Goal: Task Accomplishment & Management: Use online tool/utility

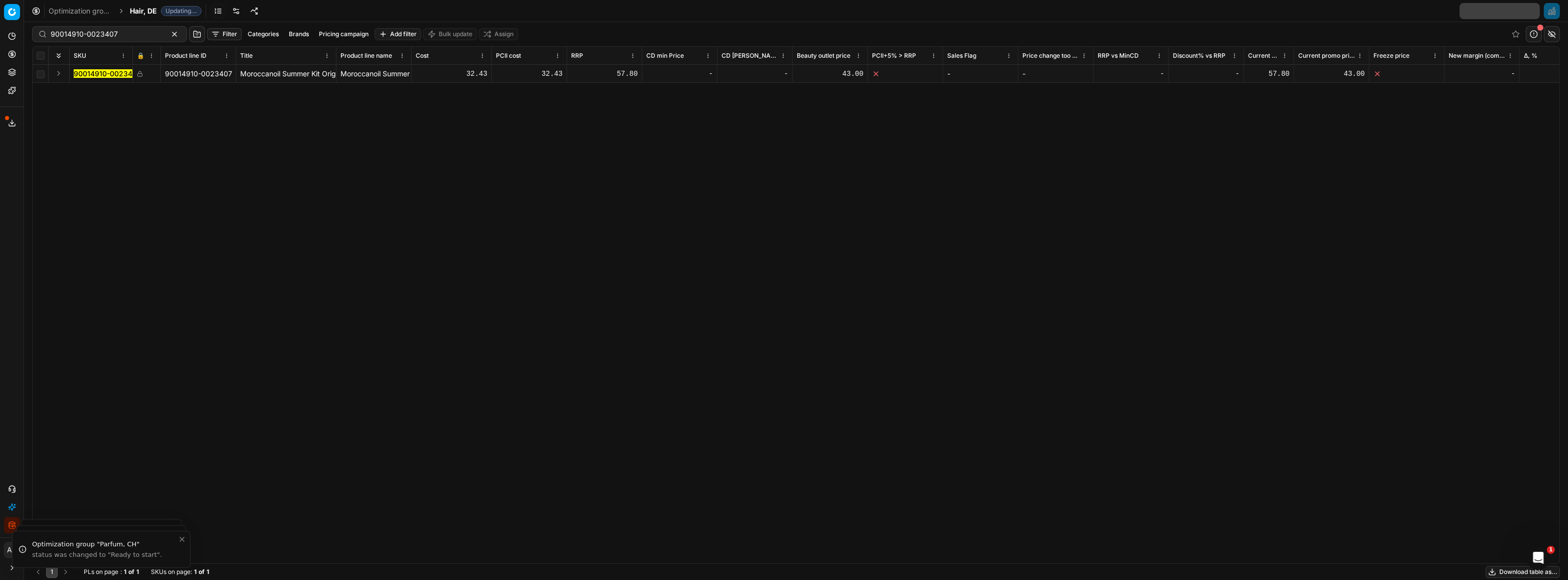
click at [146, 10] on span "Hair, DE" at bounding box center [143, 11] width 27 height 10
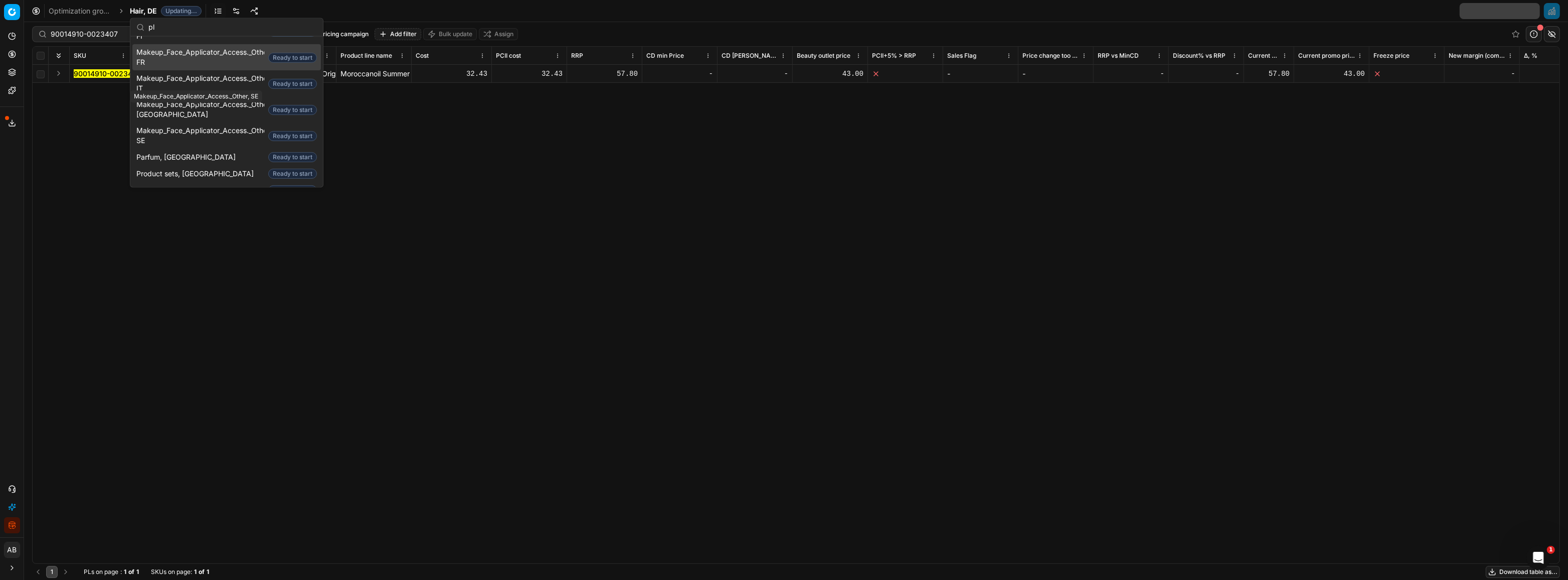
scroll to position [365, 0]
type input "pl"
click at [172, 108] on span "Parfum, [GEOGRAPHIC_DATA]" at bounding box center [188, 111] width 103 height 10
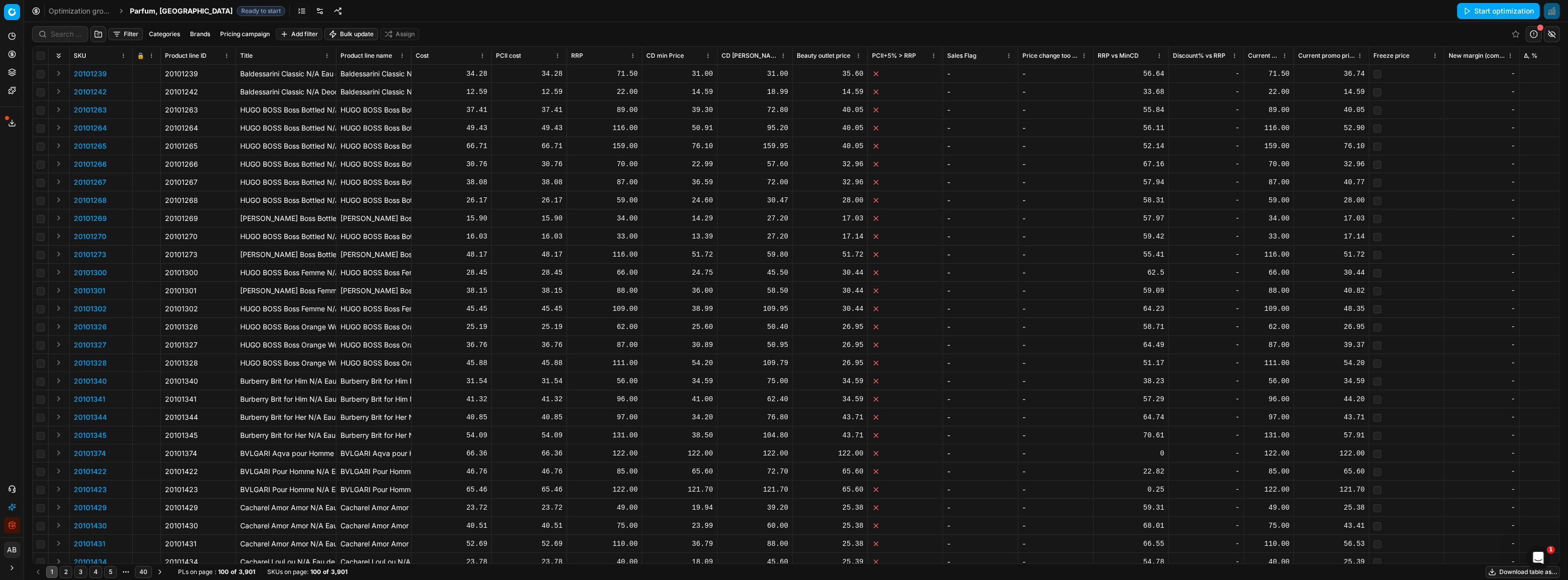
click at [99, 92] on p "20101242" at bounding box center [90, 92] width 33 height 10
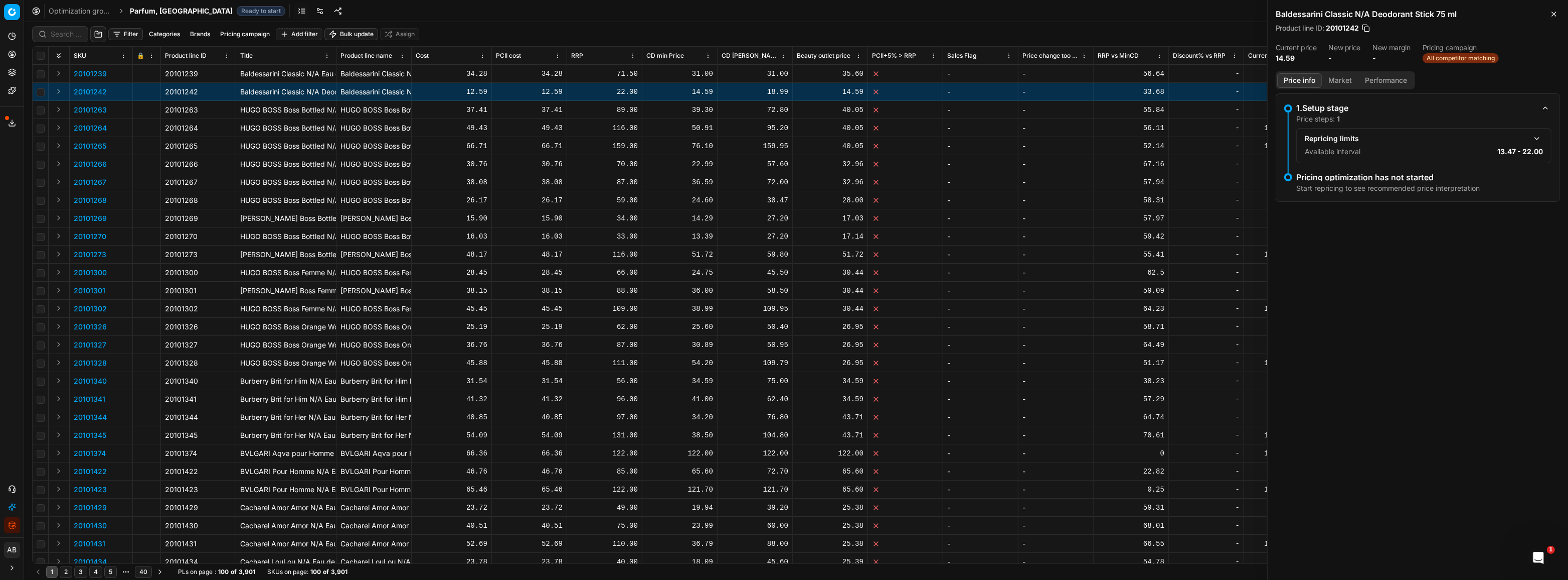
drag, startPoint x: 1542, startPoint y: 135, endPoint x: 1529, endPoint y: 140, distance: 13.9
click at [1542, 136] on button "button" at bounding box center [1537, 138] width 12 height 12
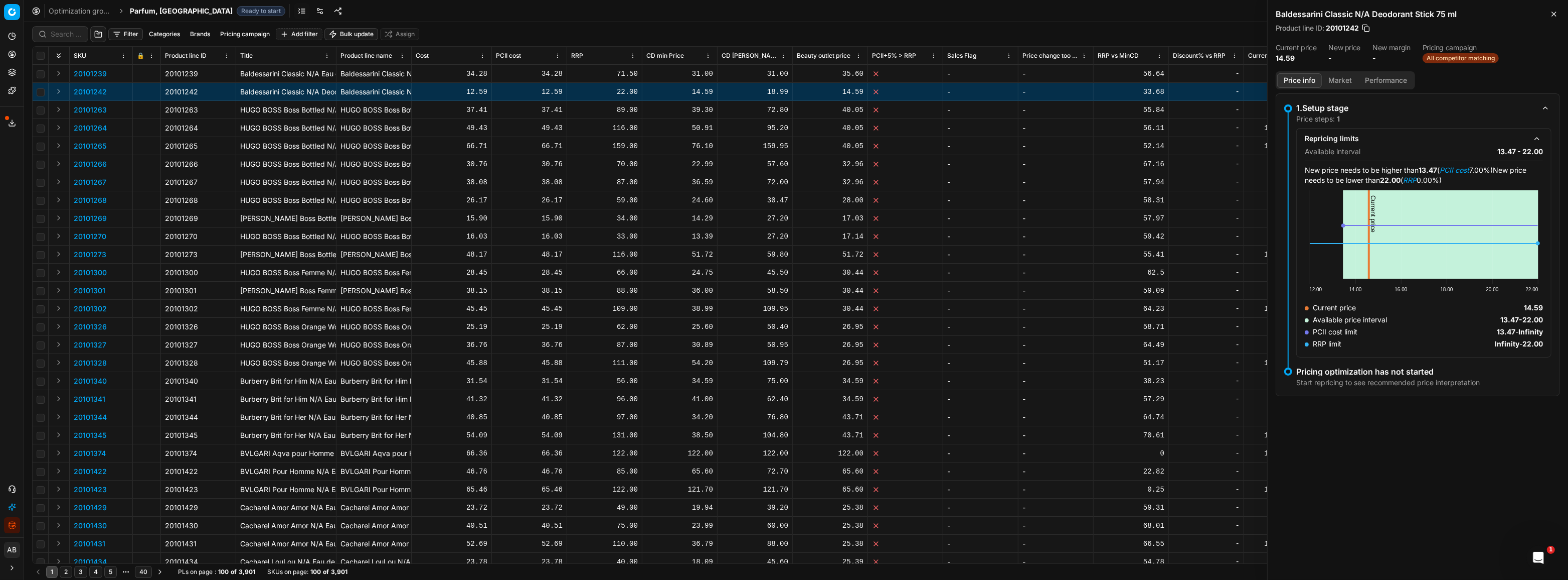
click at [1336, 76] on button "Market" at bounding box center [1340, 81] width 37 height 15
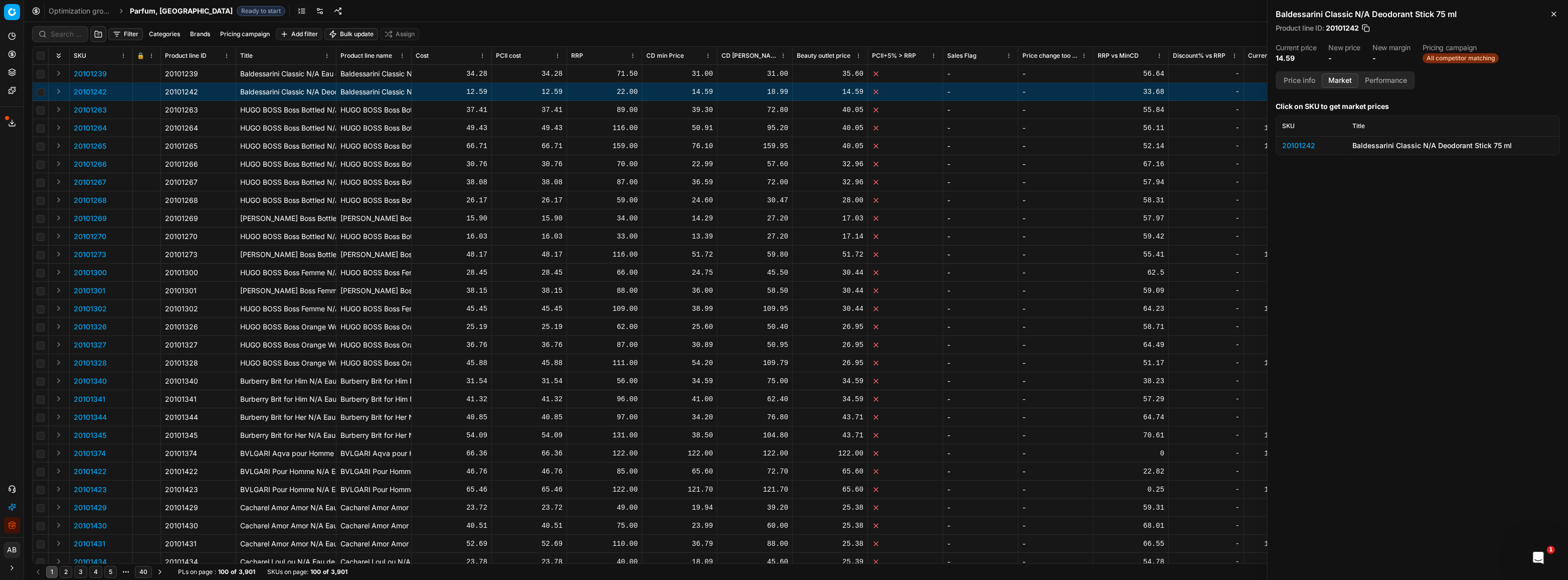
click at [1310, 144] on div "20101242" at bounding box center [1311, 145] width 58 height 10
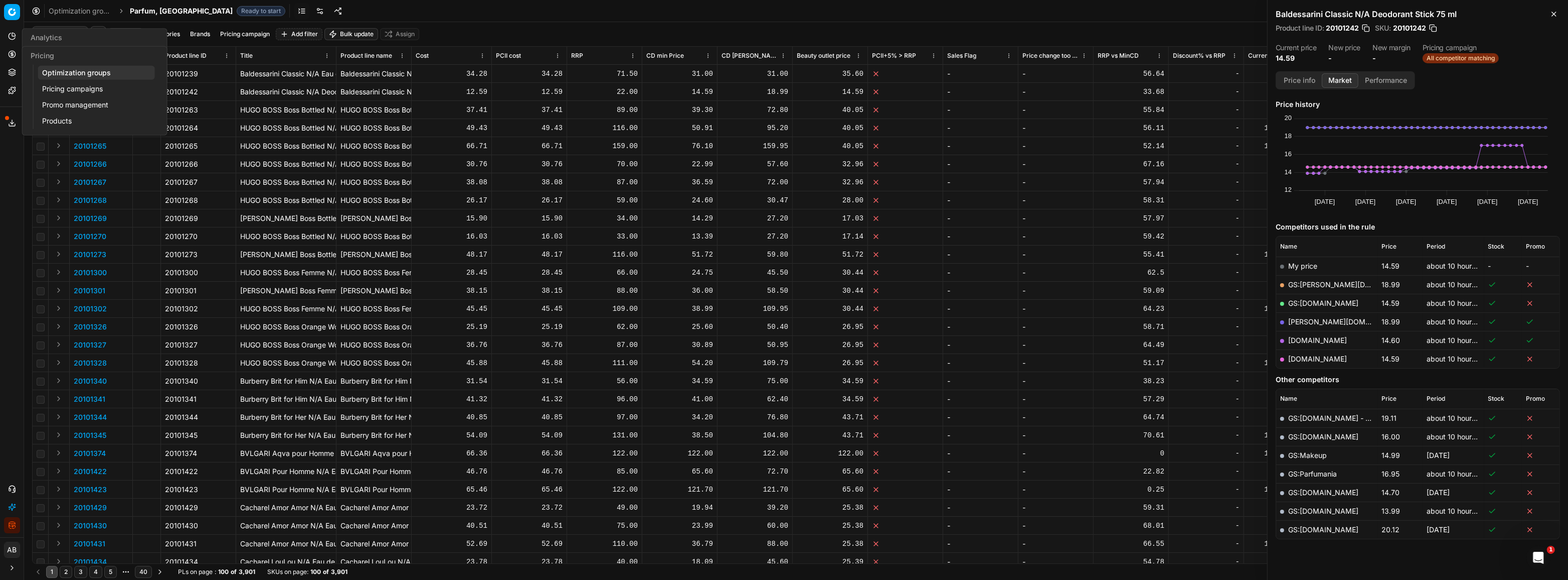
click at [15, 56] on circle at bounding box center [11, 54] width 7 height 7
click at [69, 74] on link "Optimization groups" at bounding box center [96, 72] width 117 height 14
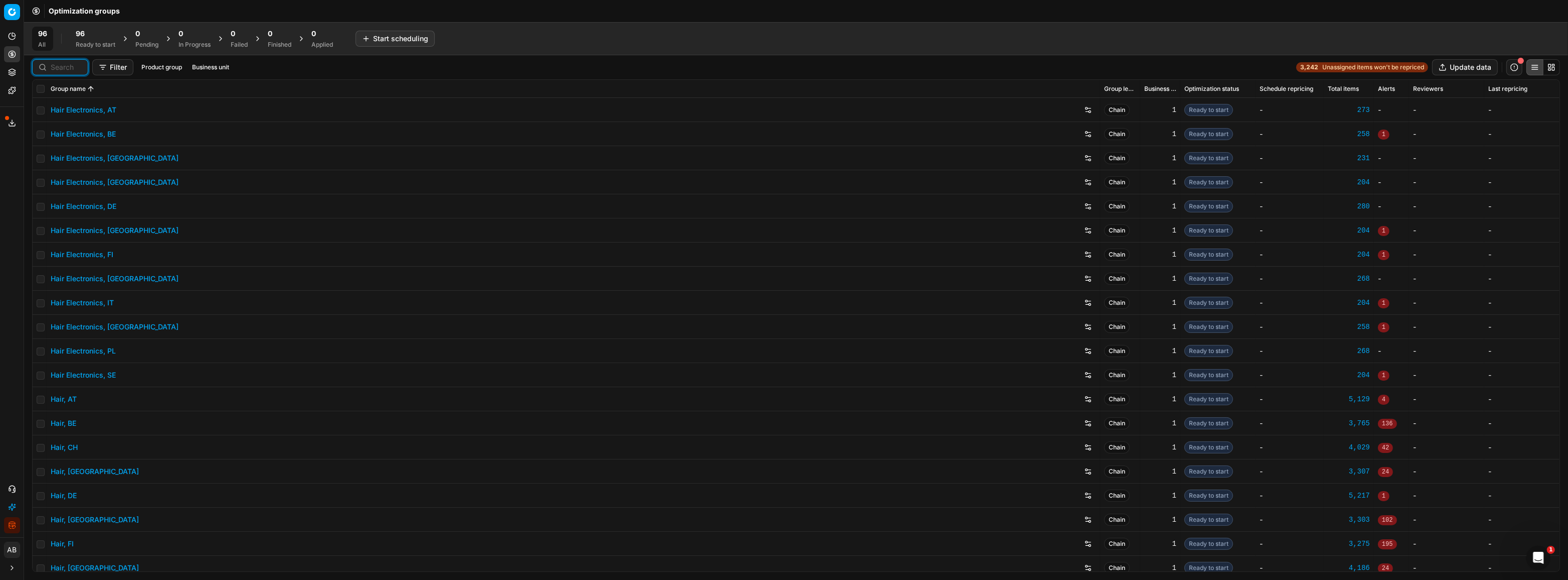
click at [69, 65] on input at bounding box center [66, 67] width 31 height 10
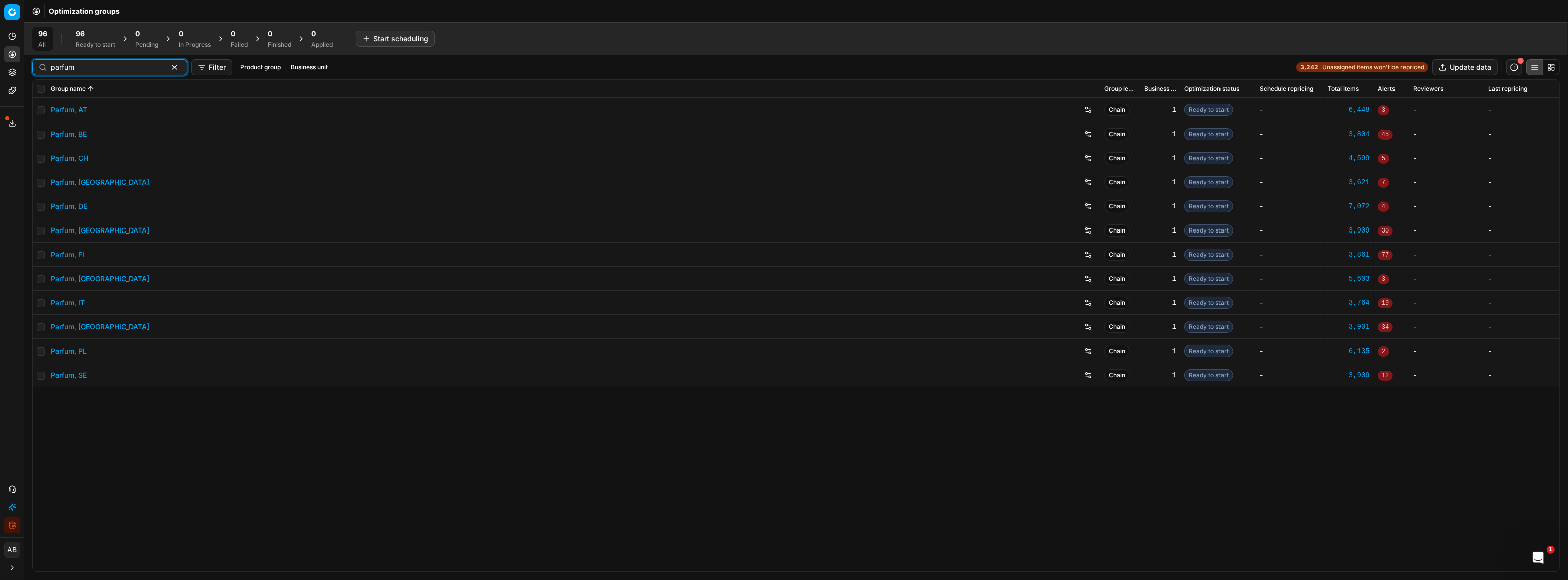
type input "parfum"
click at [80, 201] on link "Parfum, DE" at bounding box center [69, 206] width 37 height 10
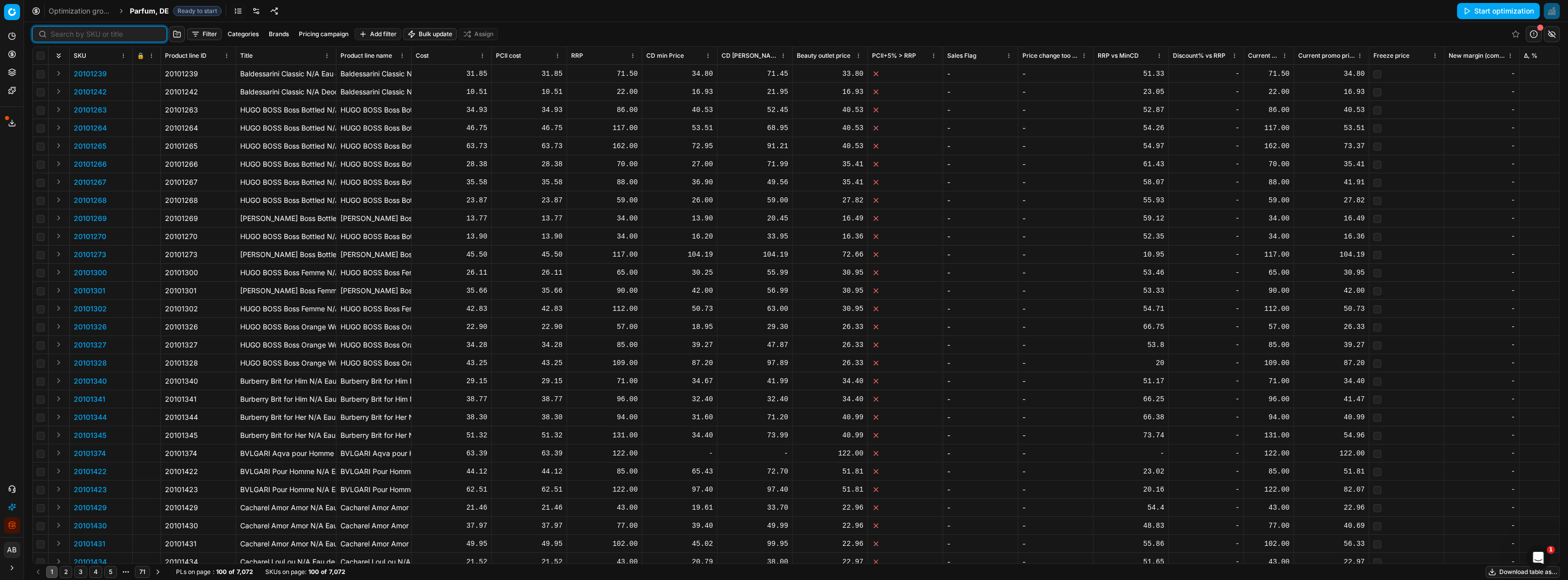
click at [71, 35] on input at bounding box center [106, 34] width 110 height 10
paste input "90013054-0020651"
type input "90013054-0020651"
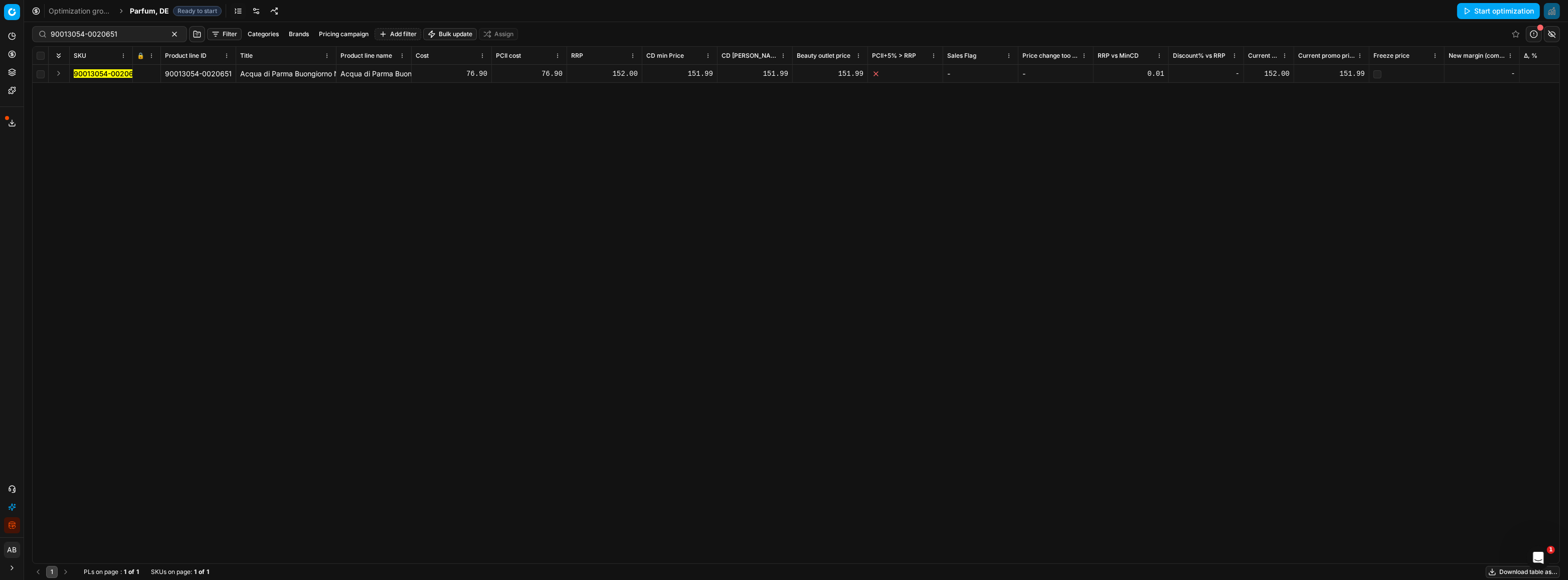
click at [1354, 72] on div "151.99" at bounding box center [1332, 74] width 66 height 10
drag, startPoint x: 1334, startPoint y: 72, endPoint x: 1287, endPoint y: 72, distance: 47.0
type input "152"
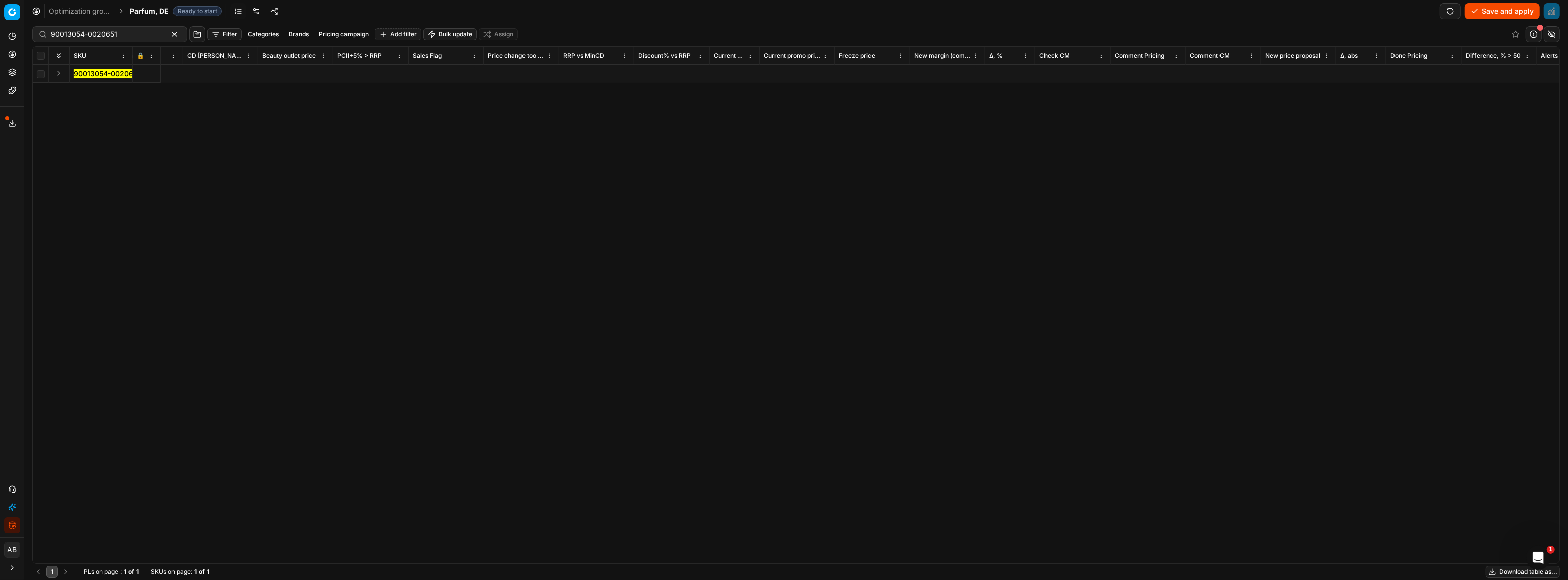
scroll to position [0, 5262]
click at [996, 69] on div "-" at bounding box center [979, 74] width 66 height 10
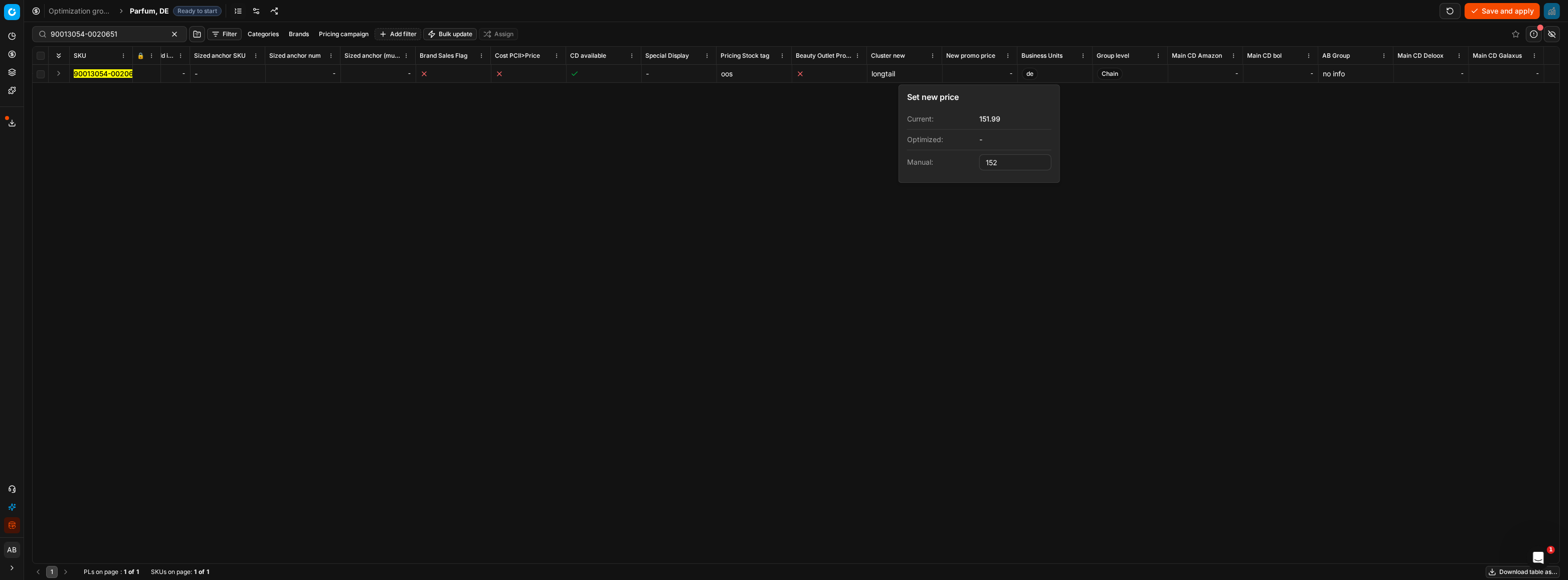
type input "152.00"
drag, startPoint x: 1273, startPoint y: 186, endPoint x: 1344, endPoint y: 99, distance: 112.3
click at [1273, 185] on div "SKU 🔒 Product line ID Title Product line name Cost PCII cost RRP CD min Price C…" at bounding box center [796, 305] width 1527 height 517
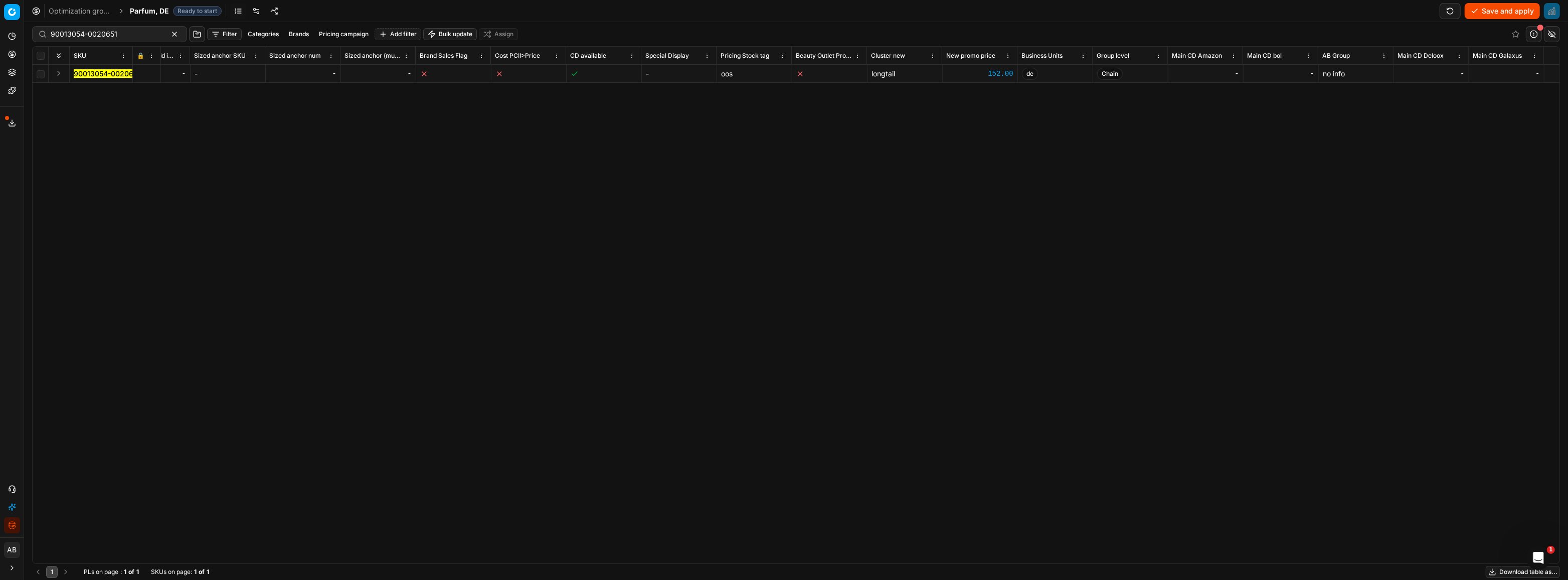
click at [1493, 9] on button "Save and apply" at bounding box center [1502, 12] width 76 height 16
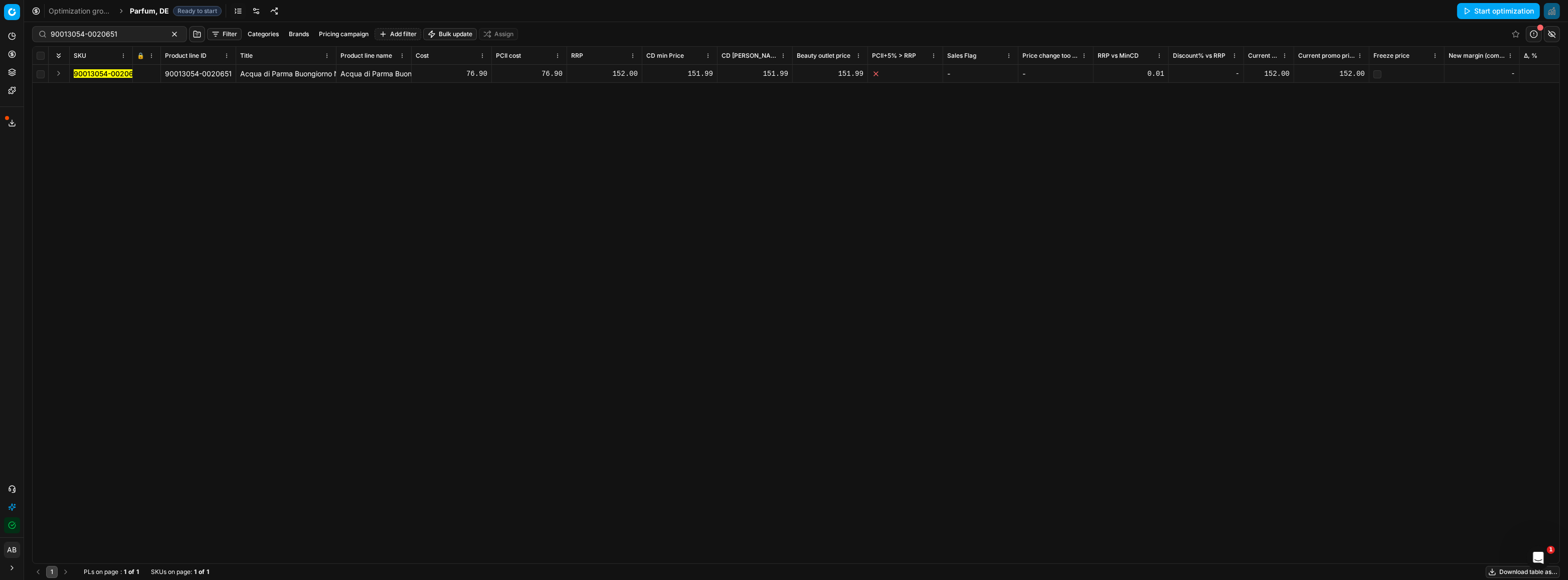
click at [145, 65] on td at bounding box center [147, 74] width 28 height 18
click at [140, 72] on icon at bounding box center [140, 73] width 6 height 6
click at [1485, 5] on button "Save and apply" at bounding box center [1502, 12] width 76 height 16
drag, startPoint x: 126, startPoint y: 33, endPoint x: 39, endPoint y: 30, distance: 87.1
click at [39, 30] on div "90013054-0020651" at bounding box center [109, 35] width 155 height 16
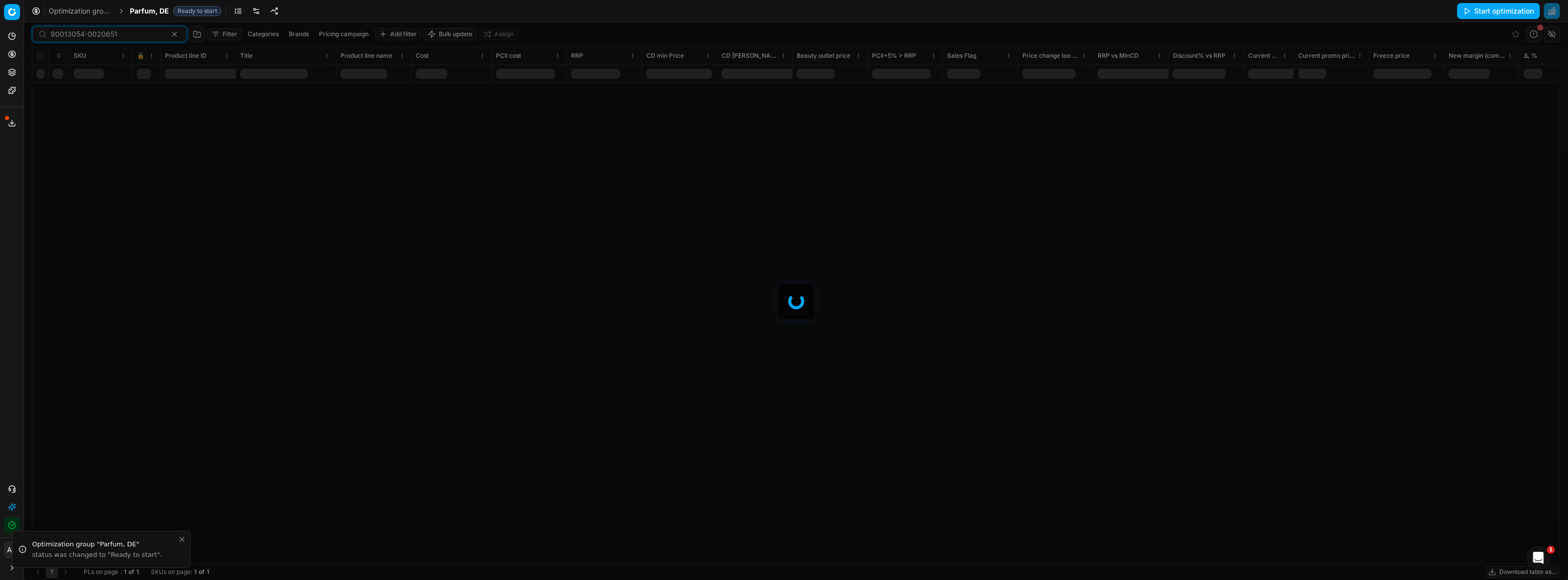
paste input "68"
type input "90013054-0020668"
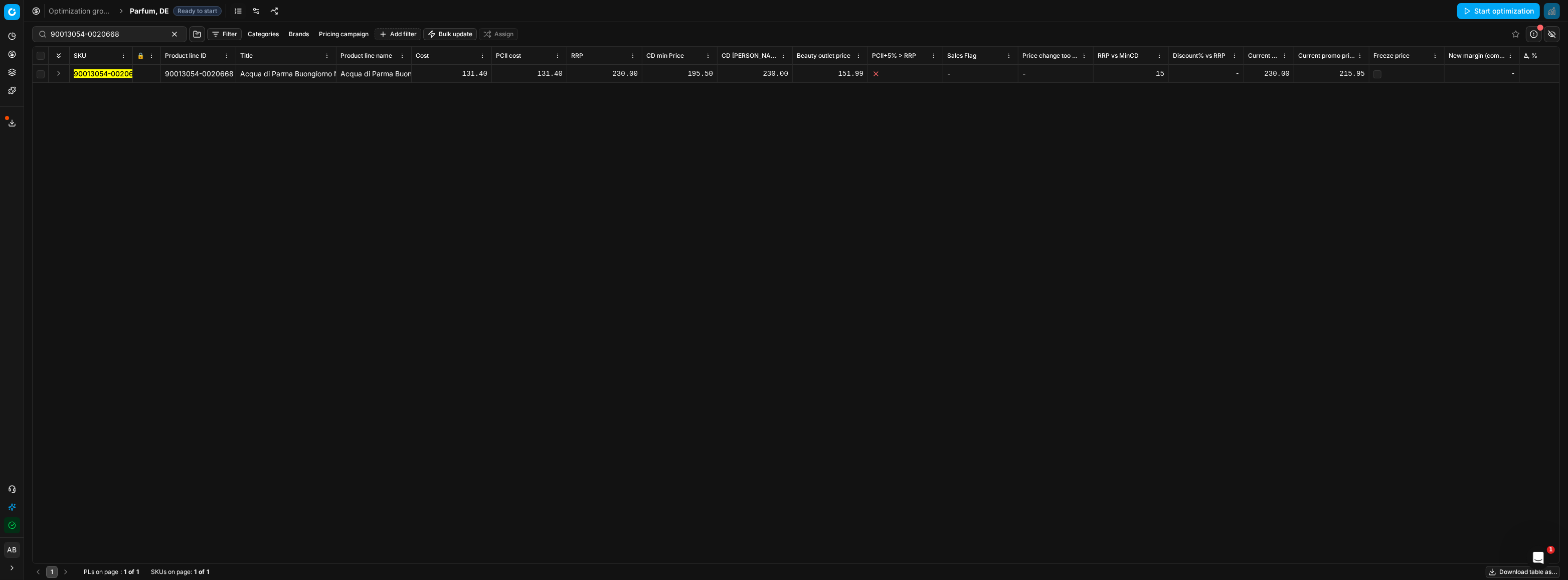
click at [105, 76] on mark "90013054-0020668" at bounding box center [108, 73] width 69 height 8
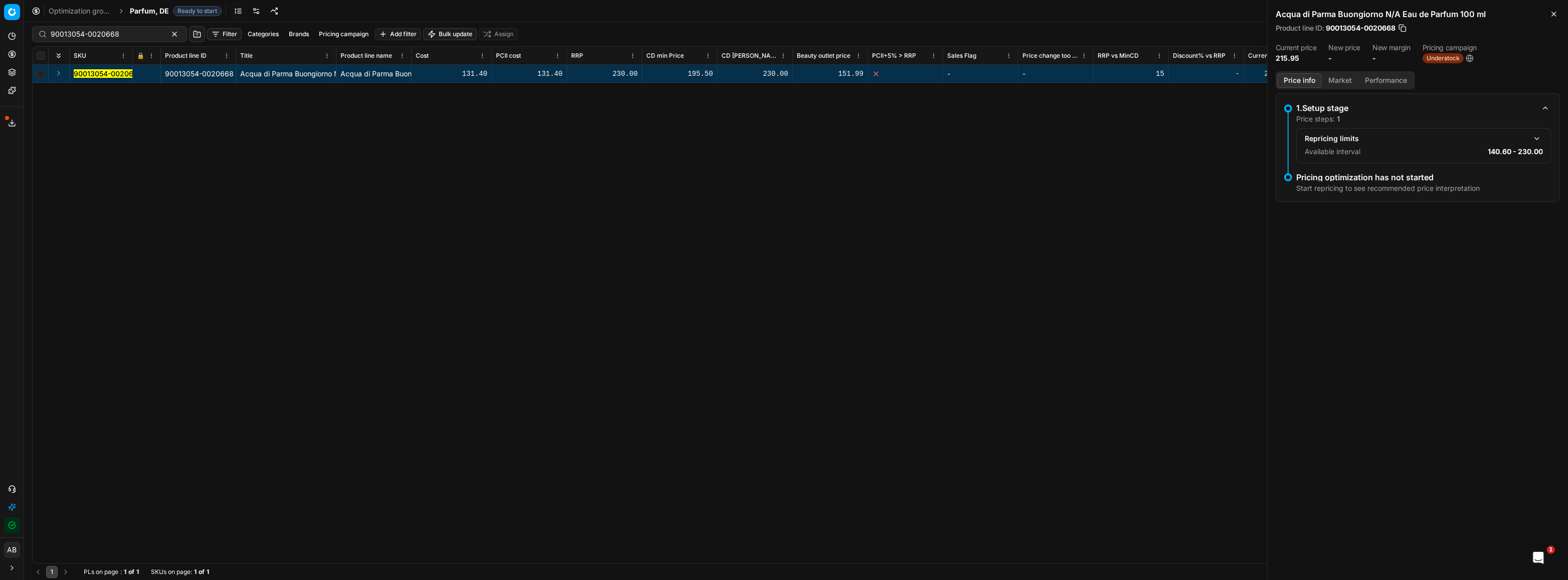
click at [1054, 168] on div "90013054-0020668 90013054-0020668 Acqua di Parma Buongiorno N/A Eau de Parfum 1…" at bounding box center [796, 314] width 1527 height 499
click at [1557, 11] on icon "button" at bounding box center [1554, 14] width 8 height 8
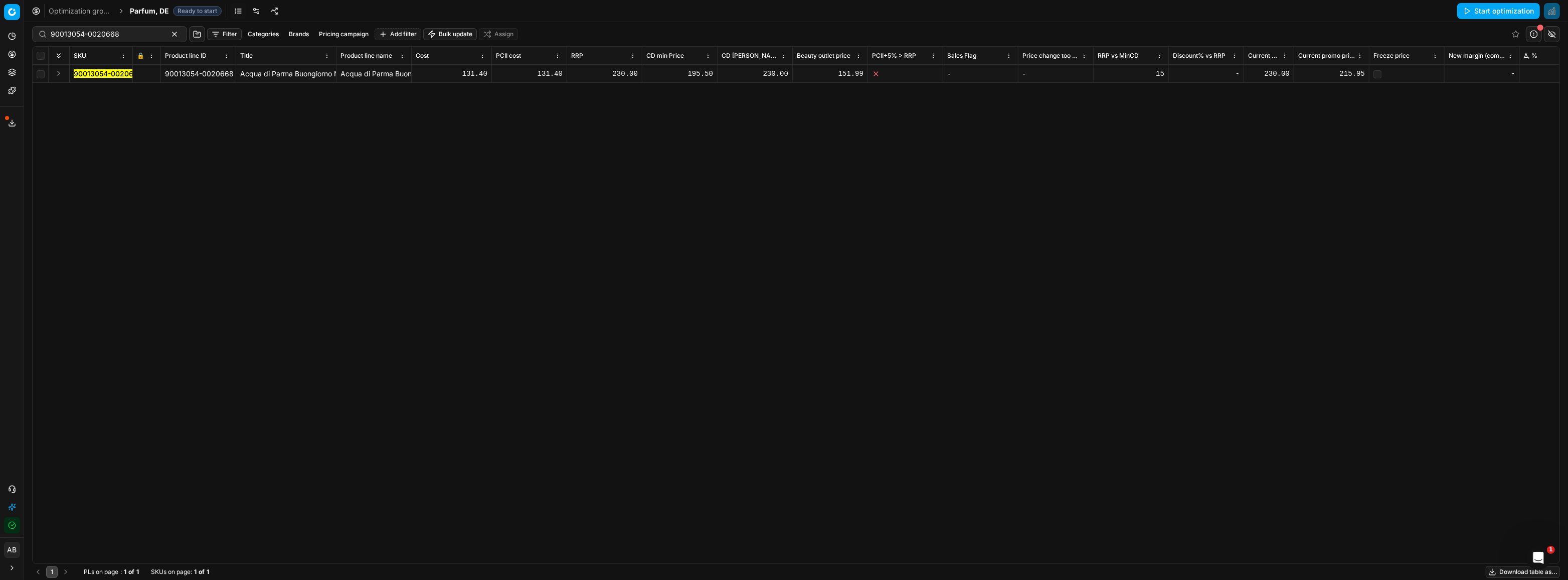
click at [1346, 76] on div "215.95" at bounding box center [1332, 74] width 66 height 10
drag, startPoint x: 1322, startPoint y: 76, endPoint x: 1276, endPoint y: 74, distance: 46.0
type input "230"
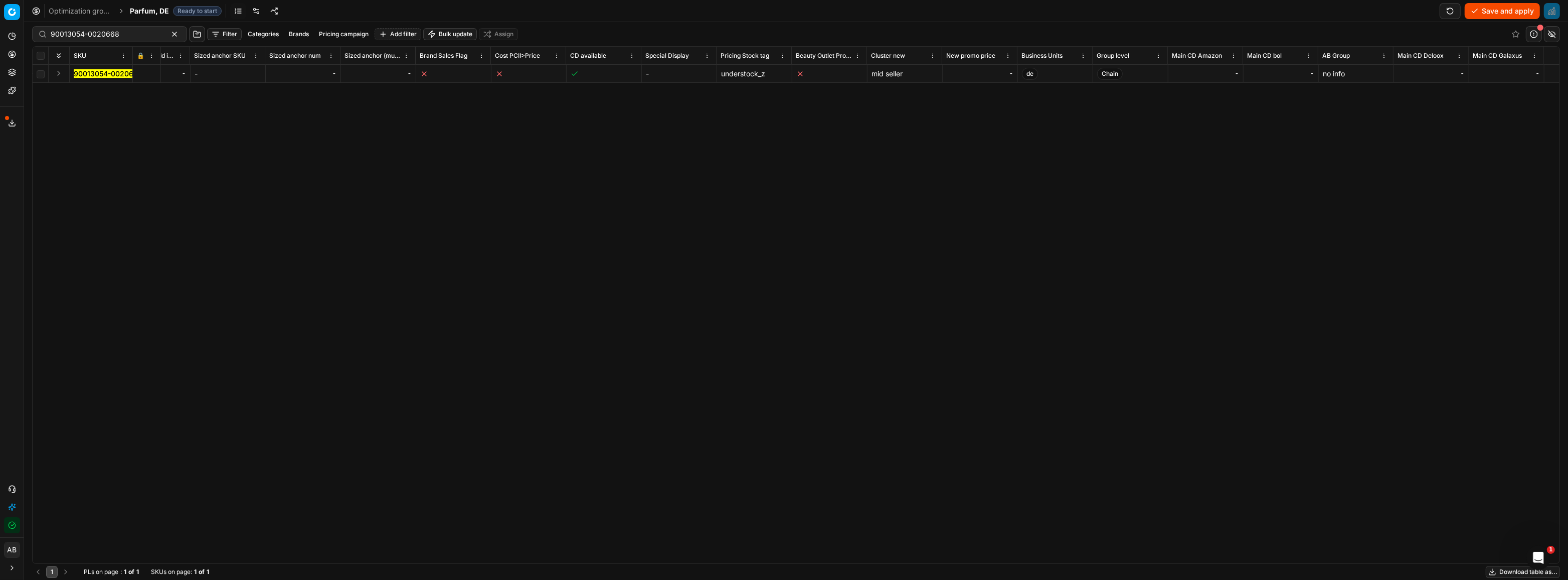
click at [984, 71] on div "-" at bounding box center [979, 74] width 66 height 10
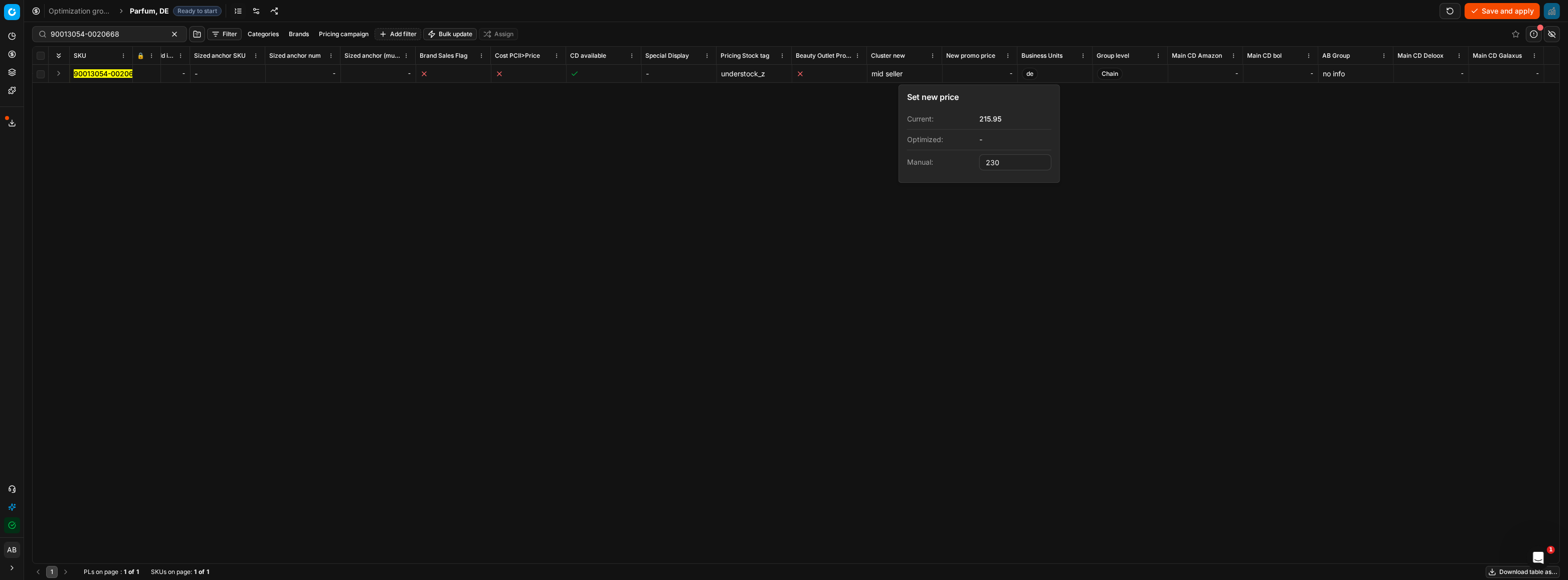
type input "230.00"
drag, startPoint x: 1103, startPoint y: 148, endPoint x: 1124, endPoint y: 149, distance: 21.0
click at [1103, 149] on div "SKU 🔒 Product line ID Title Product line name Cost PCII cost RRP CD min Price C…" at bounding box center [796, 305] width 1527 height 517
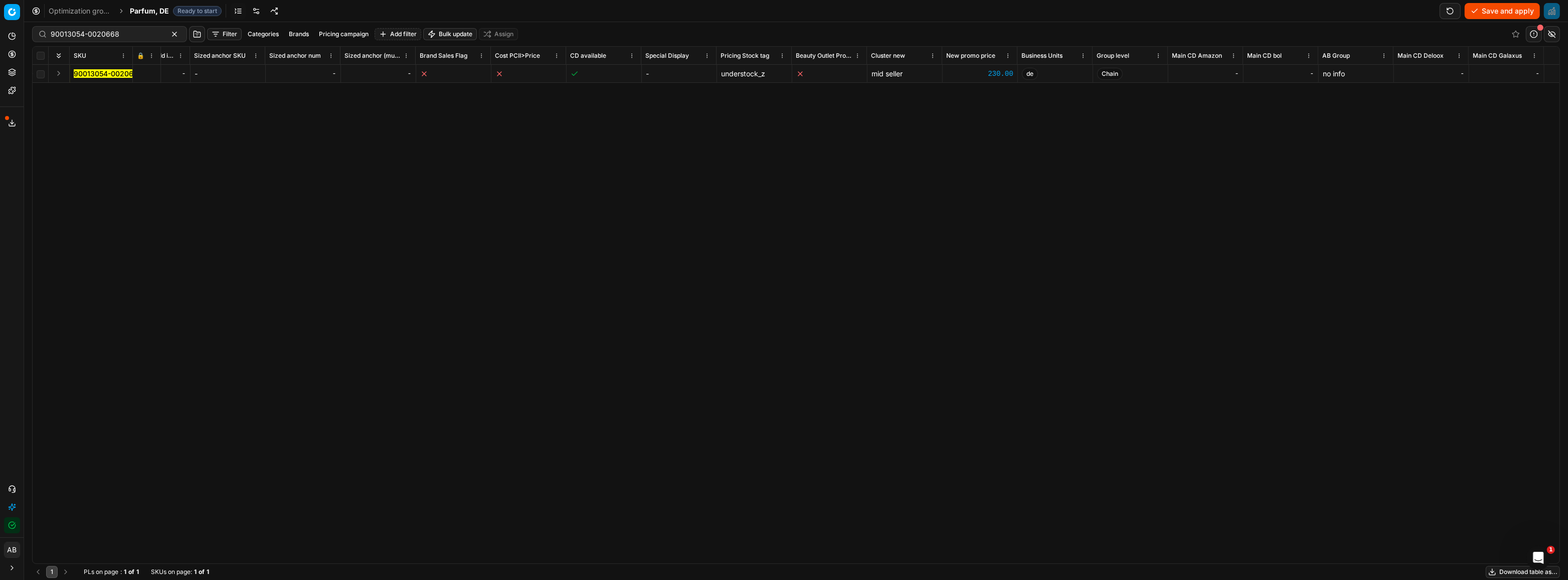
click at [1492, 13] on button "Save and apply" at bounding box center [1502, 12] width 76 height 16
click at [142, 76] on rect at bounding box center [140, 75] width 4 height 3
drag, startPoint x: 1499, startPoint y: 6, endPoint x: 1476, endPoint y: 29, distance: 32.5
click at [1498, 10] on button "Save and apply" at bounding box center [1502, 12] width 76 height 16
drag, startPoint x: 127, startPoint y: 30, endPoint x: 67, endPoint y: 28, distance: 60.0
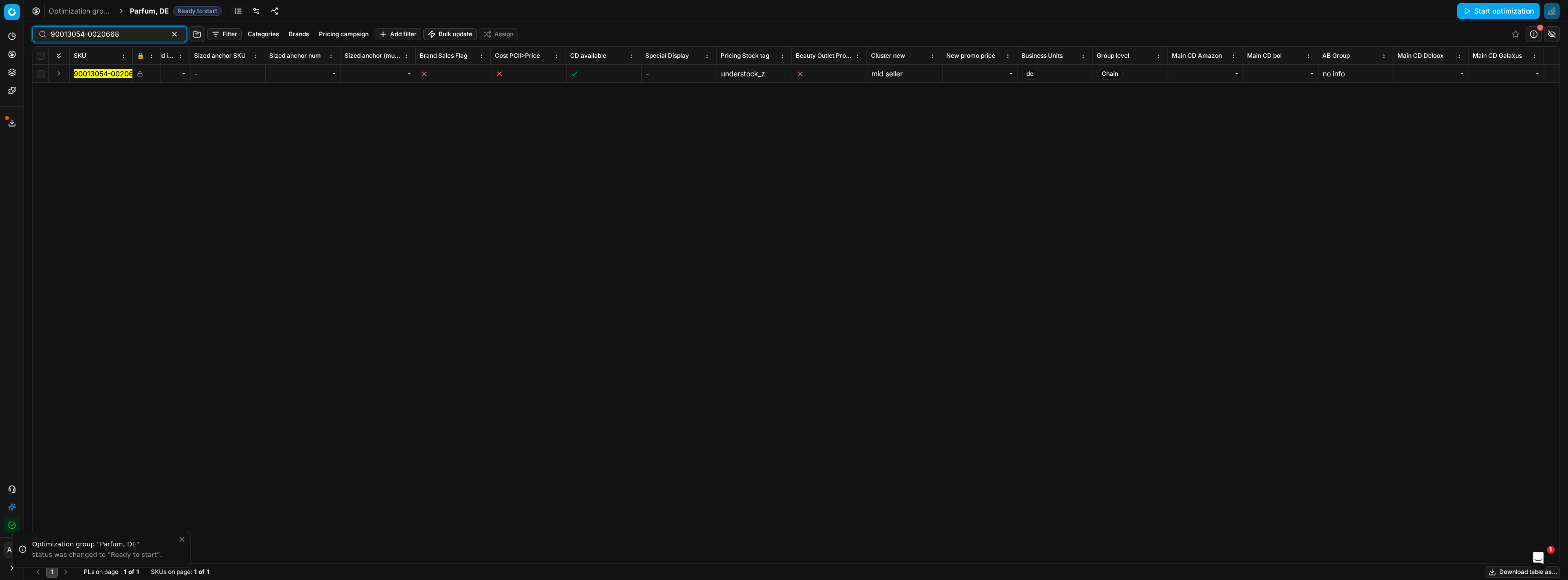
click at [67, 28] on div "90013054-0020668" at bounding box center [109, 35] width 155 height 16
paste input "9"
type input "90013054-0020669"
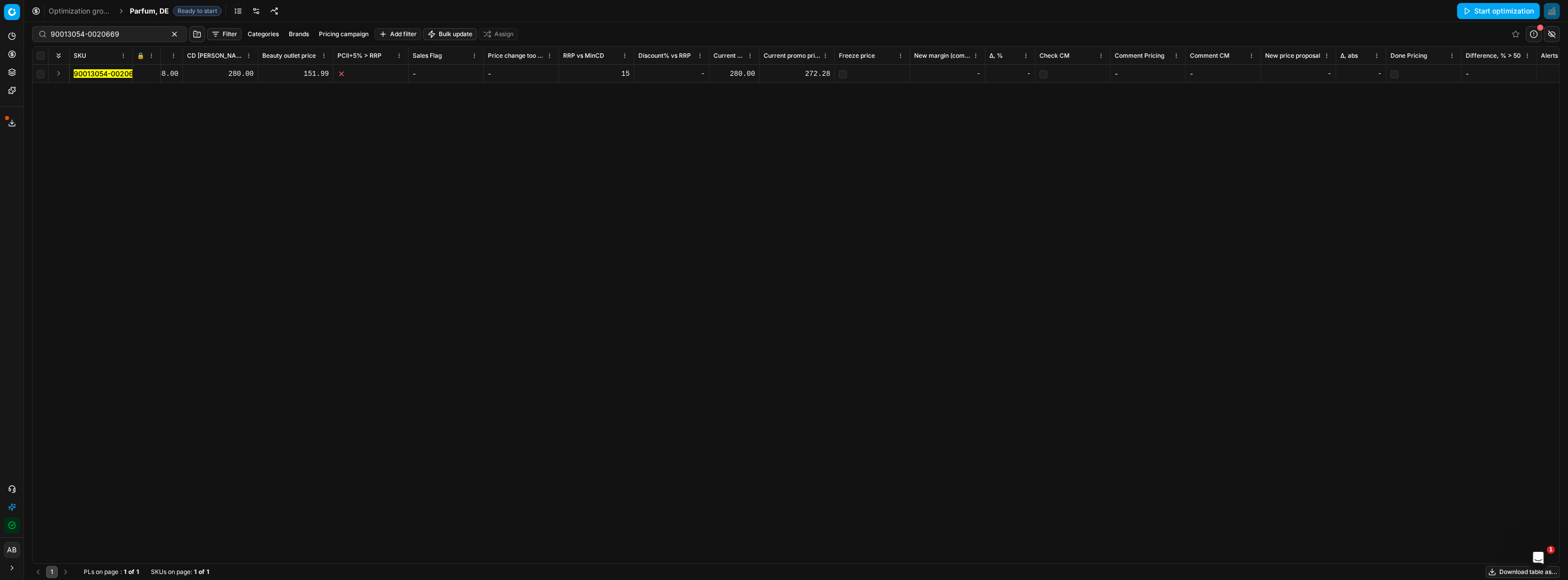
click at [813, 71] on div "272.28" at bounding box center [796, 74] width 66 height 10
drag, startPoint x: 808, startPoint y: 74, endPoint x: 773, endPoint y: 74, distance: 35.0
click at [773, 74] on input "272.28" at bounding box center [796, 74] width 66 height 16
type input "280"
click at [929, 82] on td "-" at bounding box center [948, 74] width 76 height 18
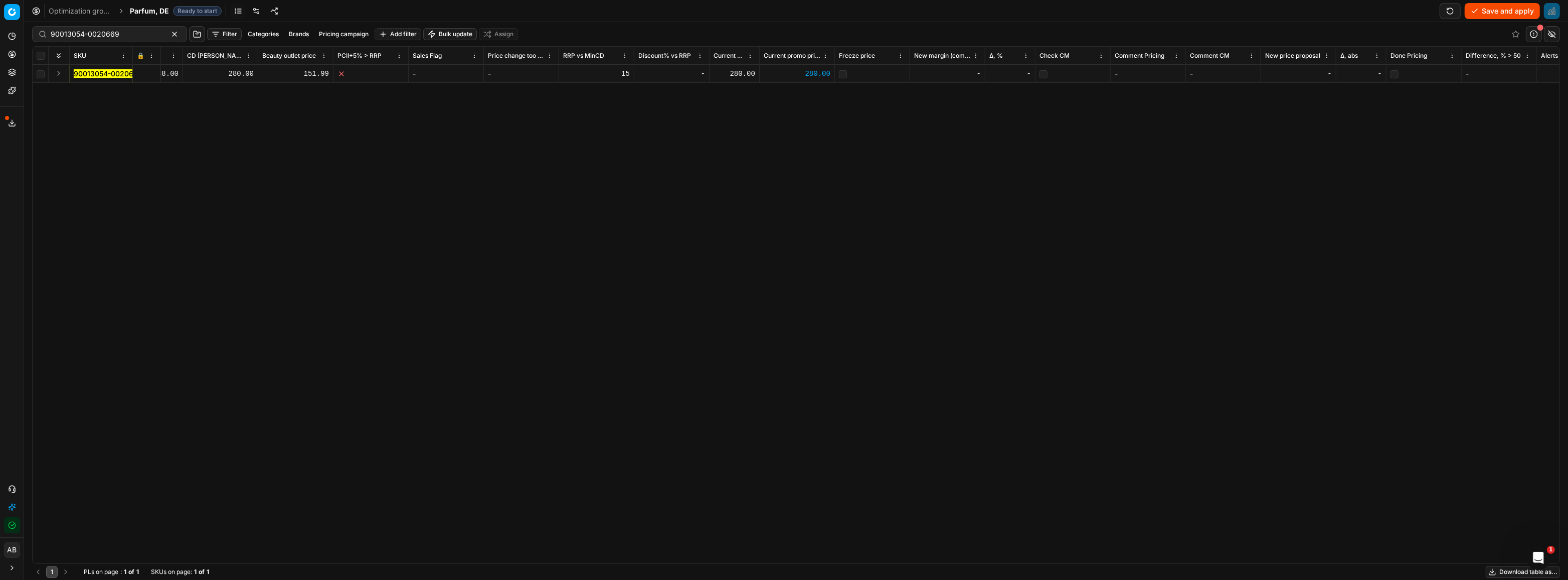
click at [1479, 12] on button "Save and apply" at bounding box center [1502, 12] width 76 height 16
click at [989, 72] on div "-" at bounding box center [979, 74] width 66 height 10
click at [1007, 71] on div "-" at bounding box center [979, 74] width 66 height 10
click at [1011, 74] on div "-" at bounding box center [979, 74] width 66 height 10
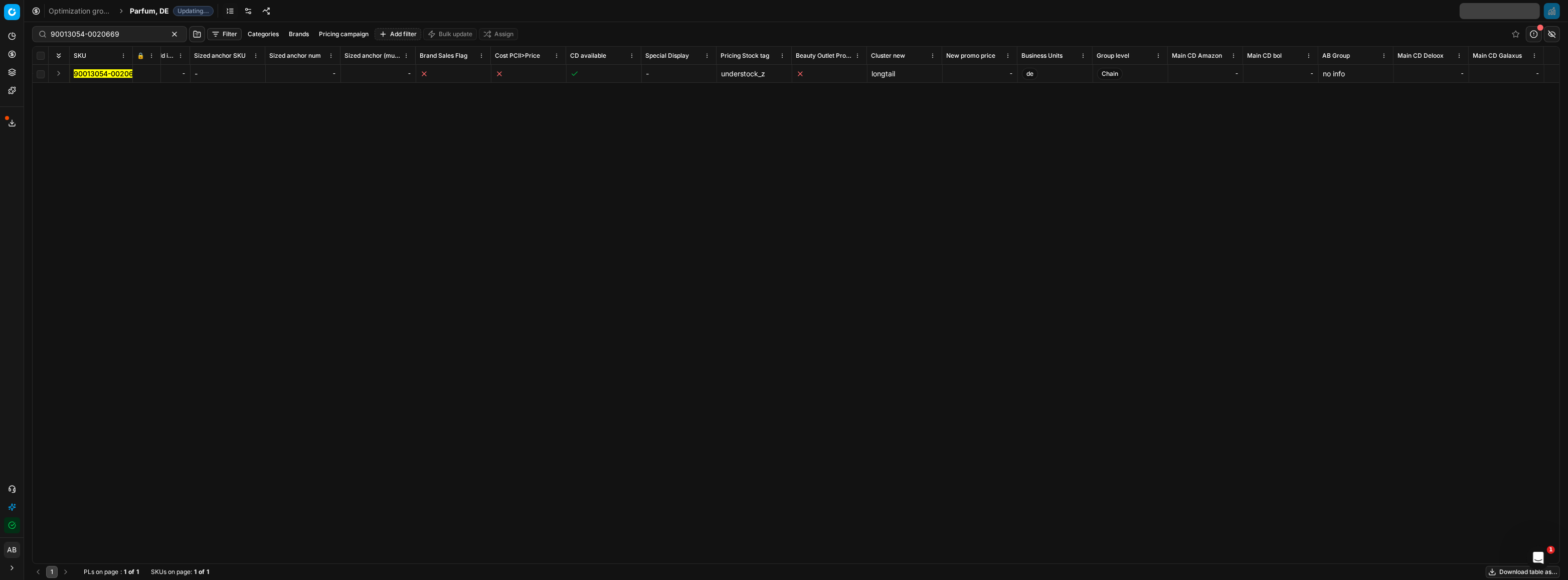
click at [978, 73] on div "-" at bounding box center [979, 74] width 66 height 10
click at [989, 74] on div "-" at bounding box center [979, 74] width 66 height 10
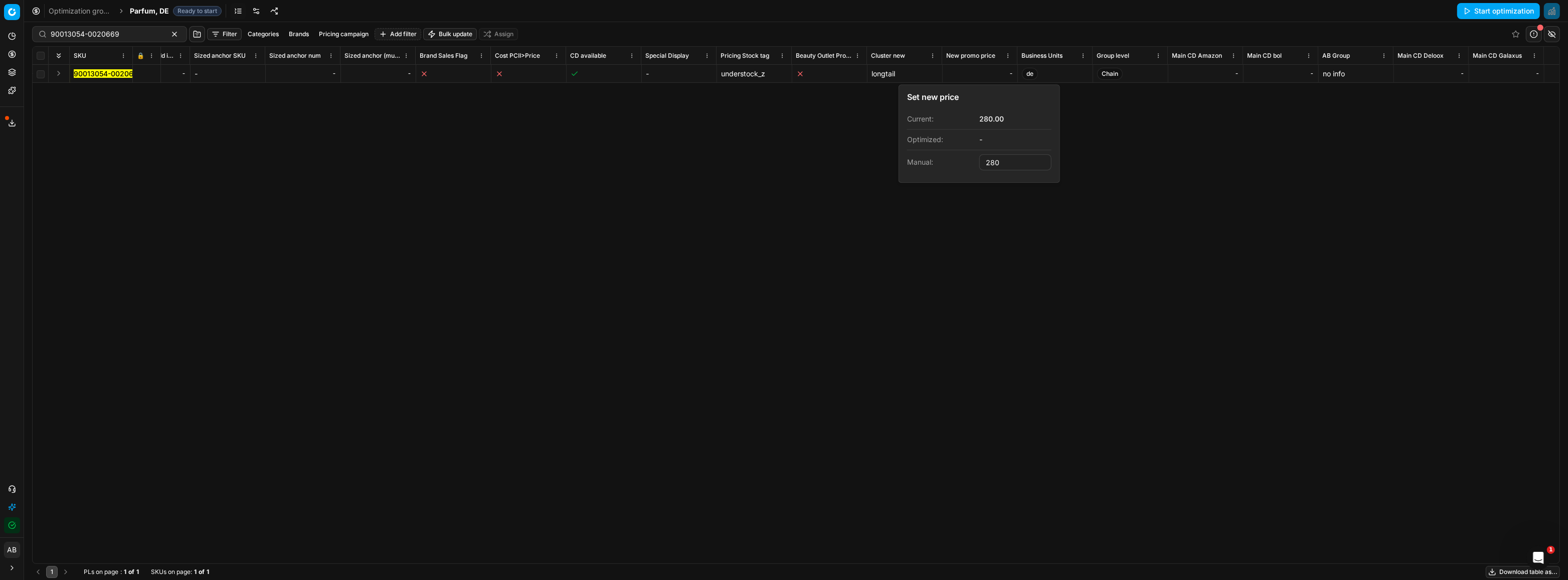
type input "280.00"
drag, startPoint x: 1098, startPoint y: 183, endPoint x: 1250, endPoint y: 158, distance: 154.0
click at [1100, 183] on div "SKU 🔒 Product line ID Title Product line name Cost PCII cost RRP CD min Price C…" at bounding box center [796, 305] width 1527 height 517
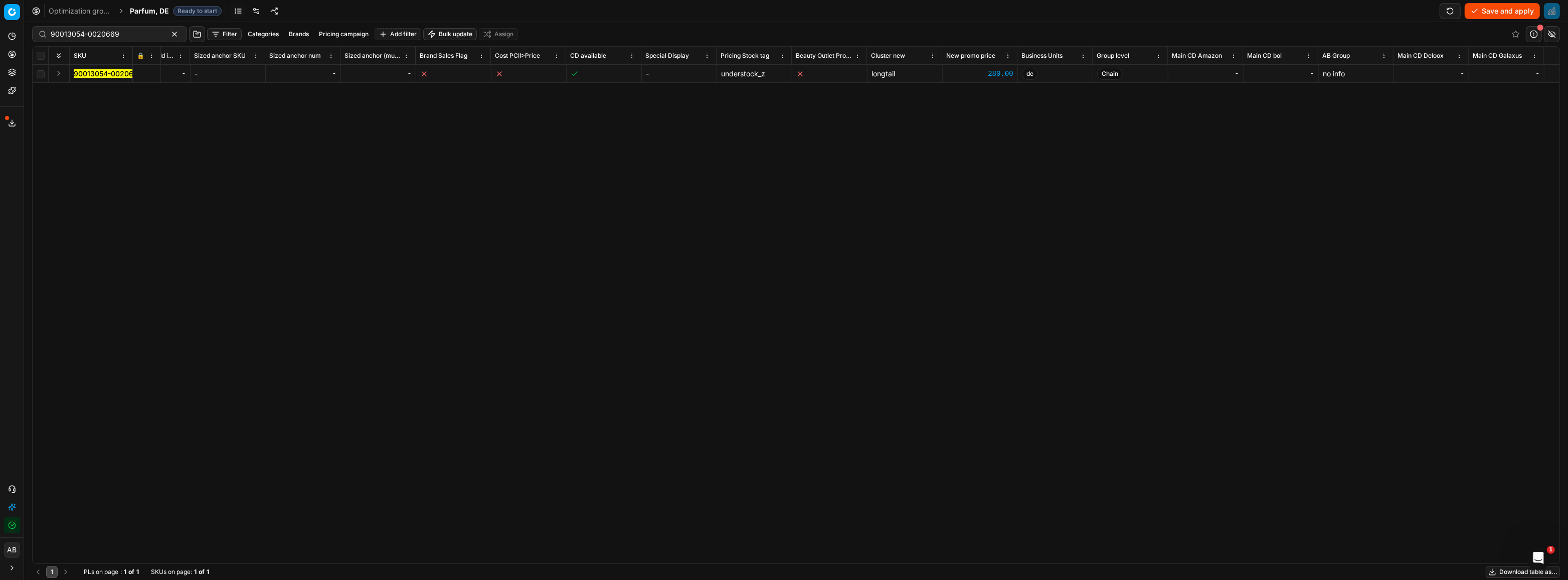
click at [1502, 9] on button "Save and apply" at bounding box center [1502, 12] width 76 height 16
click at [141, 76] on icon at bounding box center [140, 73] width 6 height 6
click at [1518, 12] on button "Save and apply" at bounding box center [1502, 12] width 76 height 16
drag, startPoint x: 121, startPoint y: 33, endPoint x: 44, endPoint y: 30, distance: 77.1
click at [44, 30] on div "90013054-0020669" at bounding box center [109, 35] width 155 height 16
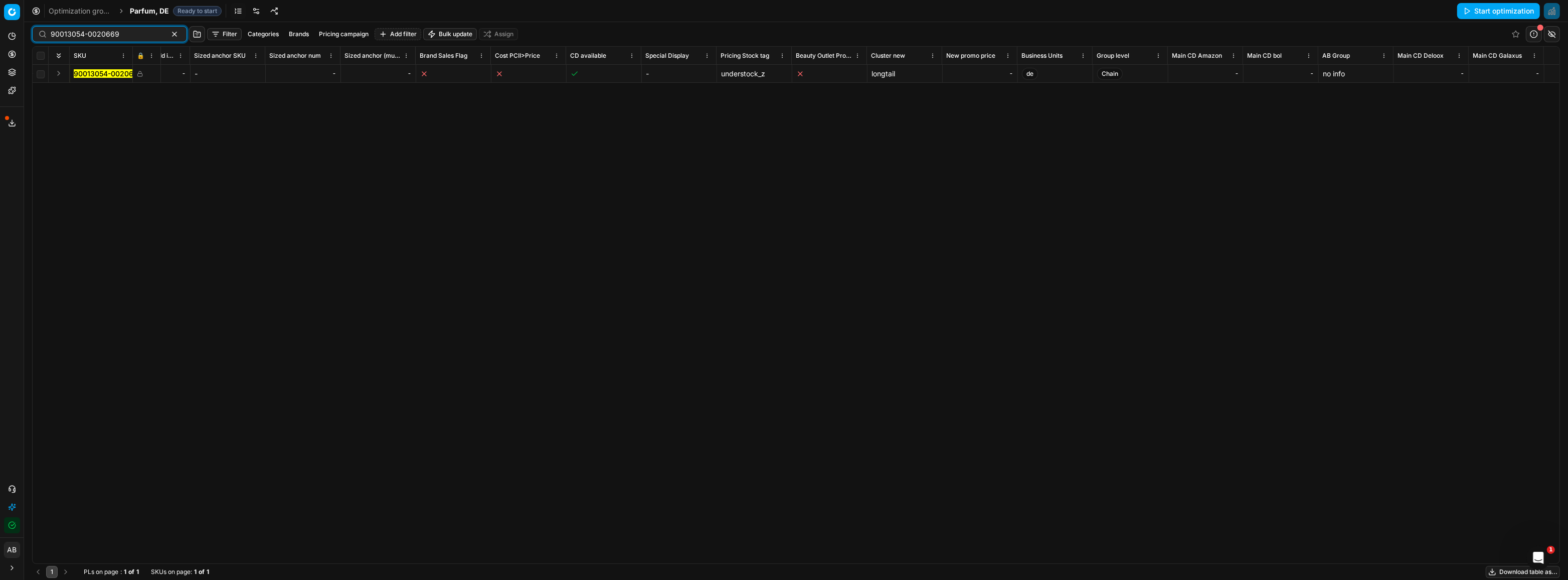
paste input "8028713827433"
type input "8028713827433"
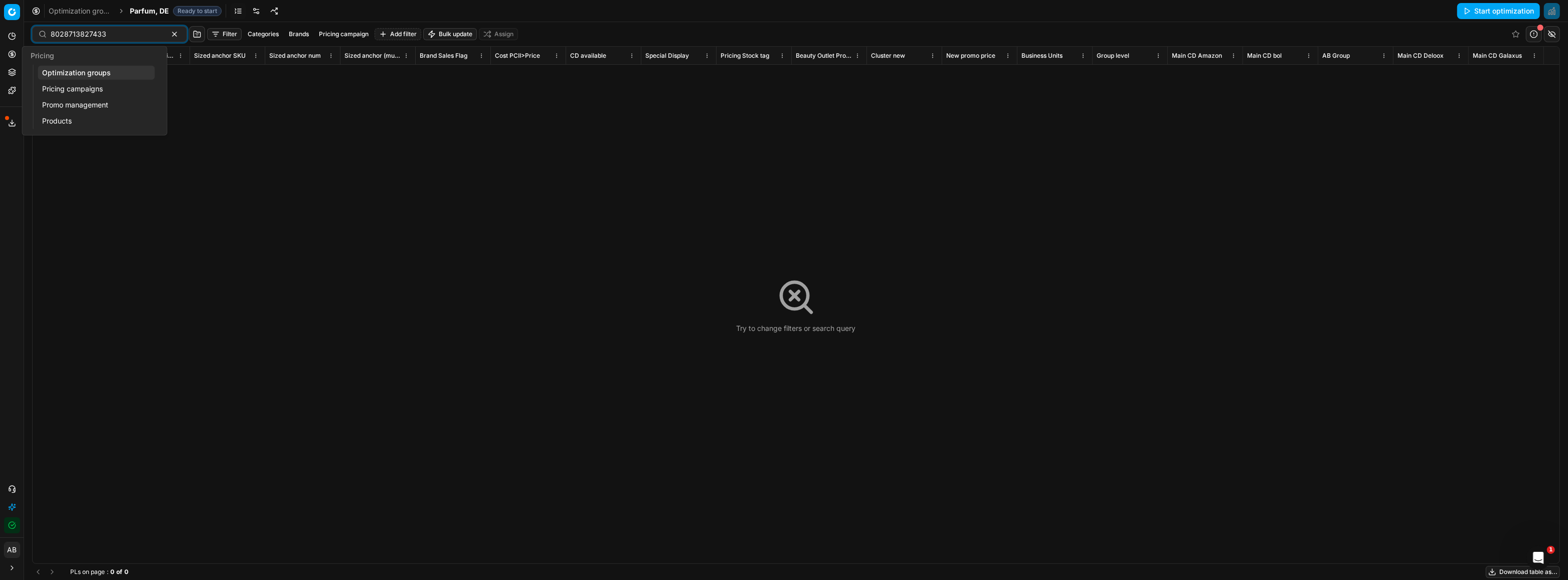
drag, startPoint x: 62, startPoint y: 73, endPoint x: 66, endPoint y: 77, distance: 5.7
click at [62, 73] on link "Optimization groups" at bounding box center [96, 72] width 117 height 14
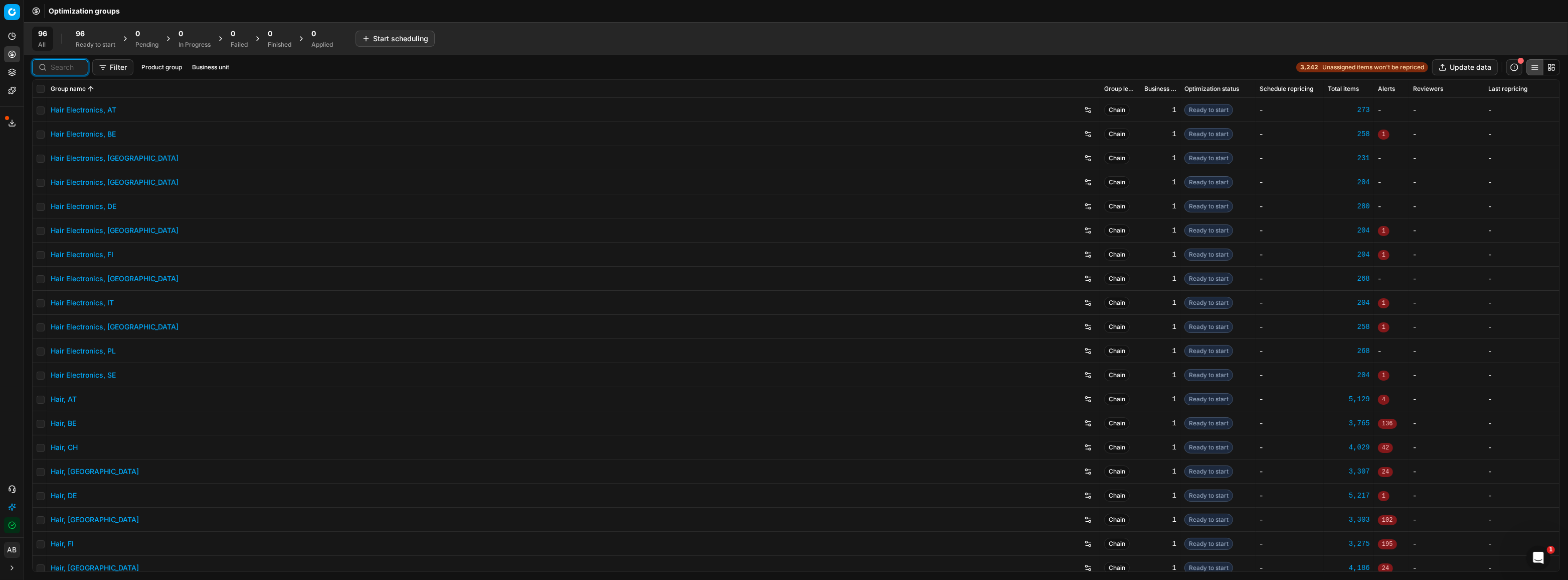
click at [66, 69] on input at bounding box center [66, 67] width 31 height 10
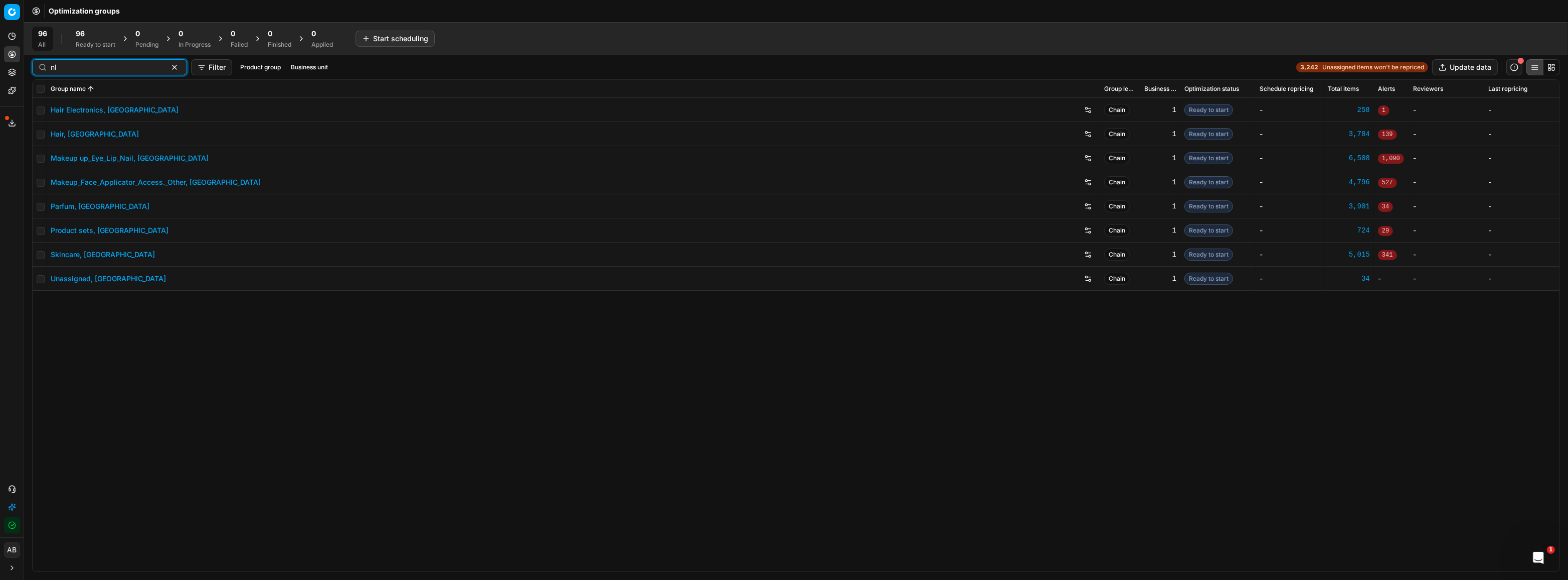
type input "nl"
click at [126, 153] on link "Makeup up_Eye_Lip_Nail, [GEOGRAPHIC_DATA]" at bounding box center [130, 158] width 158 height 10
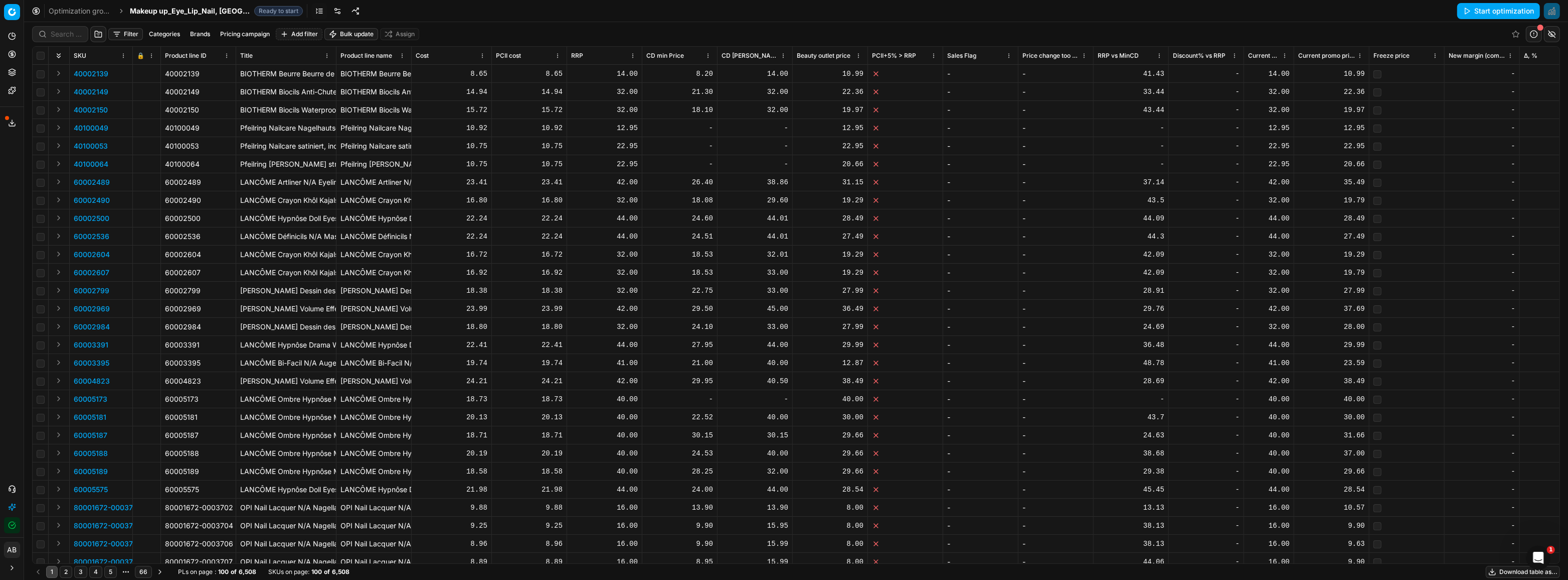
click at [329, 8] on link at bounding box center [337, 12] width 16 height 16
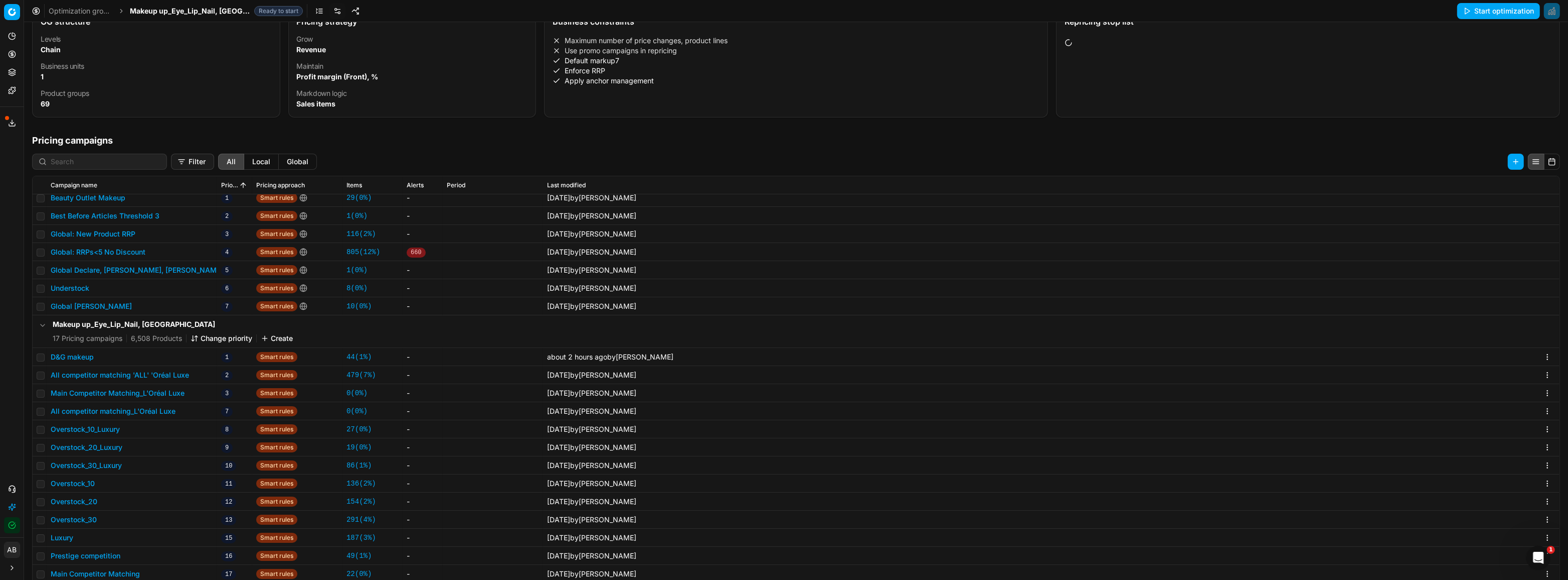
scroll to position [91, 0]
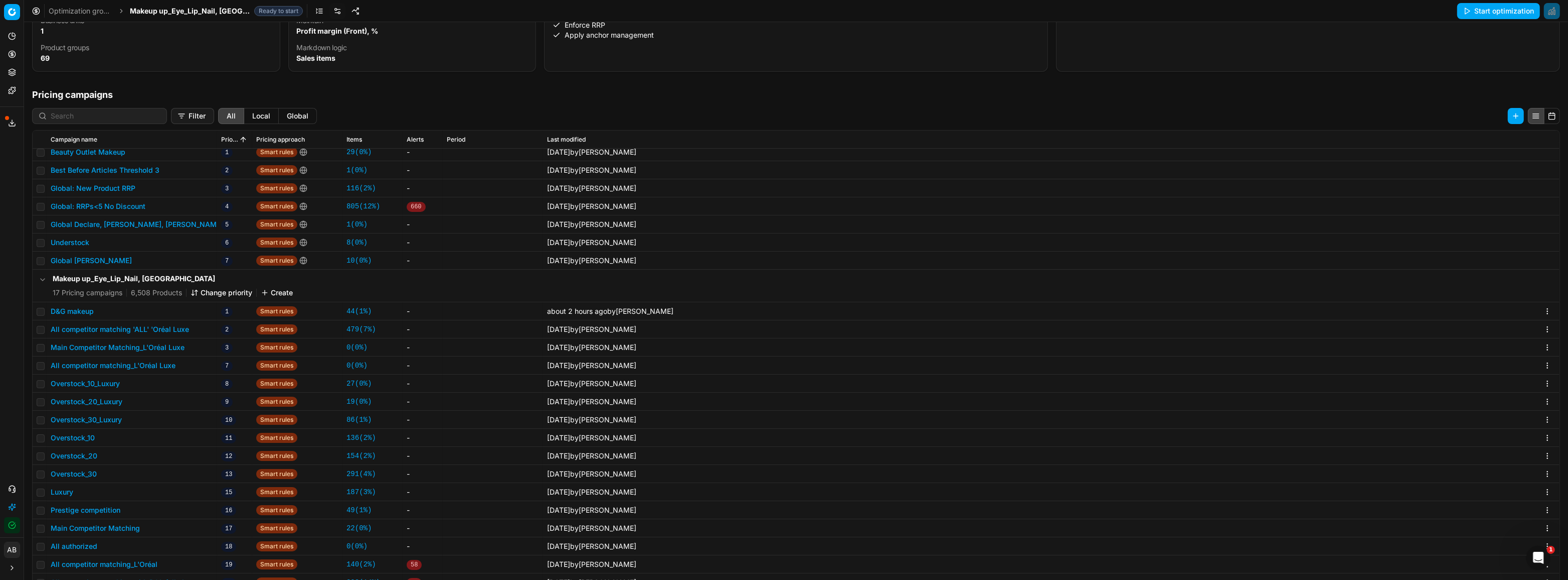
click at [85, 308] on button "D&G makeup" at bounding box center [72, 311] width 44 height 10
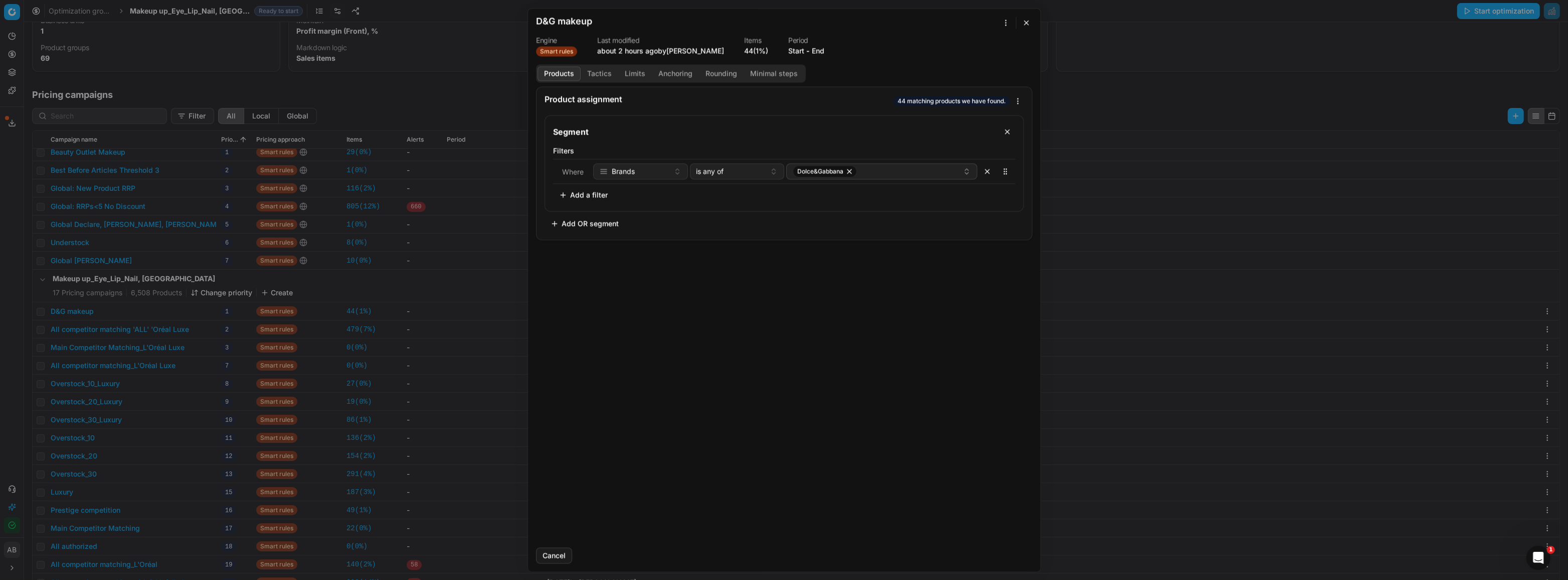
click at [603, 76] on button "Tactics" at bounding box center [599, 74] width 38 height 15
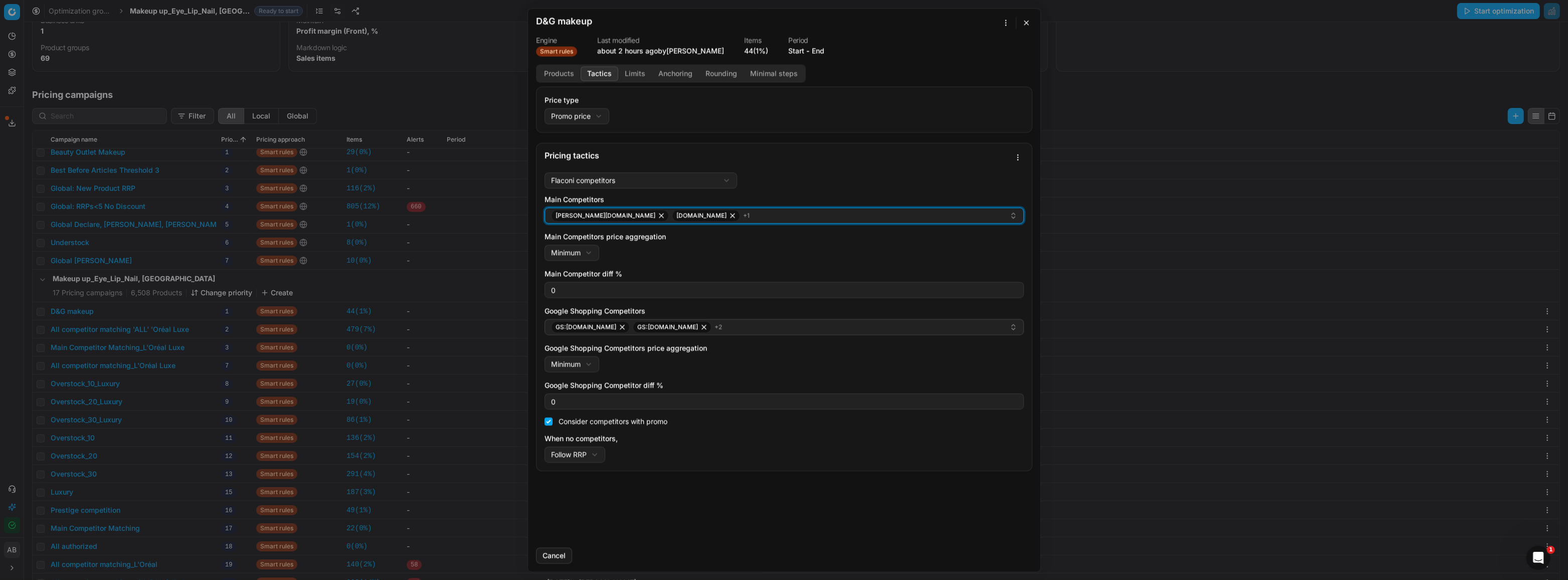
click at [693, 214] on div "[PERSON_NAME][DOMAIN_NAME] [DOMAIN_NAME] + 1" at bounding box center [780, 215] width 458 height 12
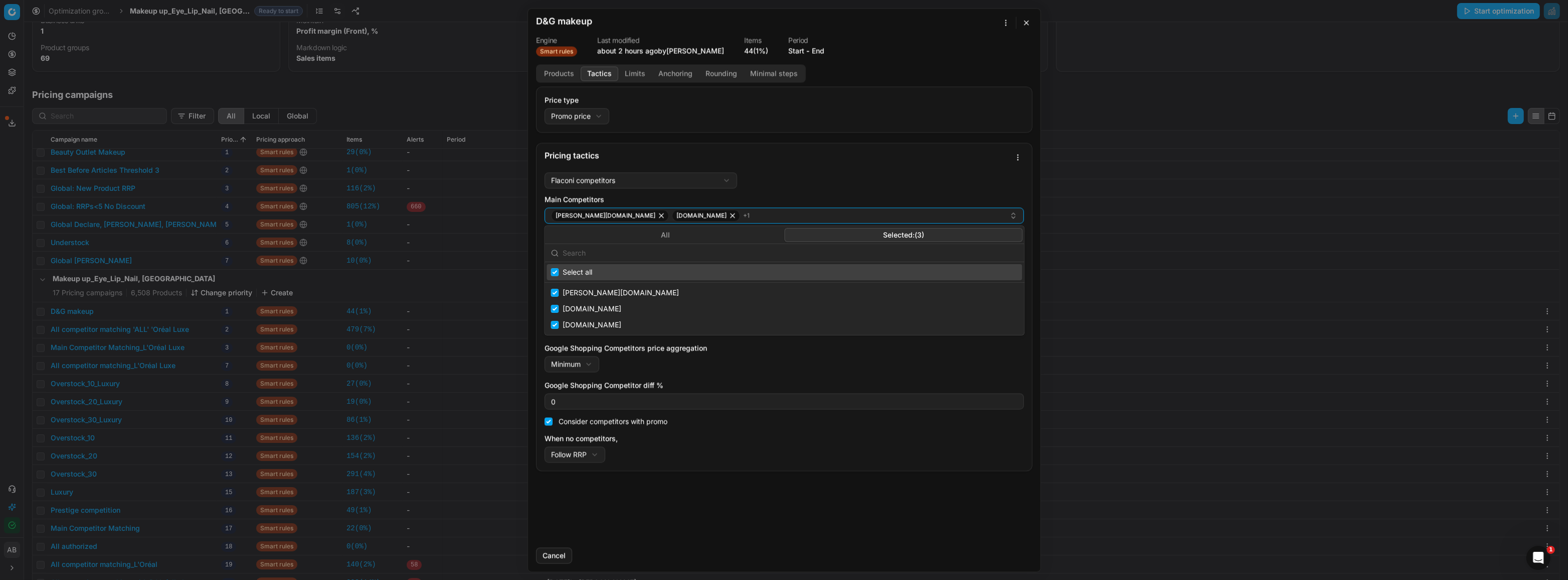
click at [901, 234] on button "Selected: ( 3 )" at bounding box center [904, 234] width 238 height 14
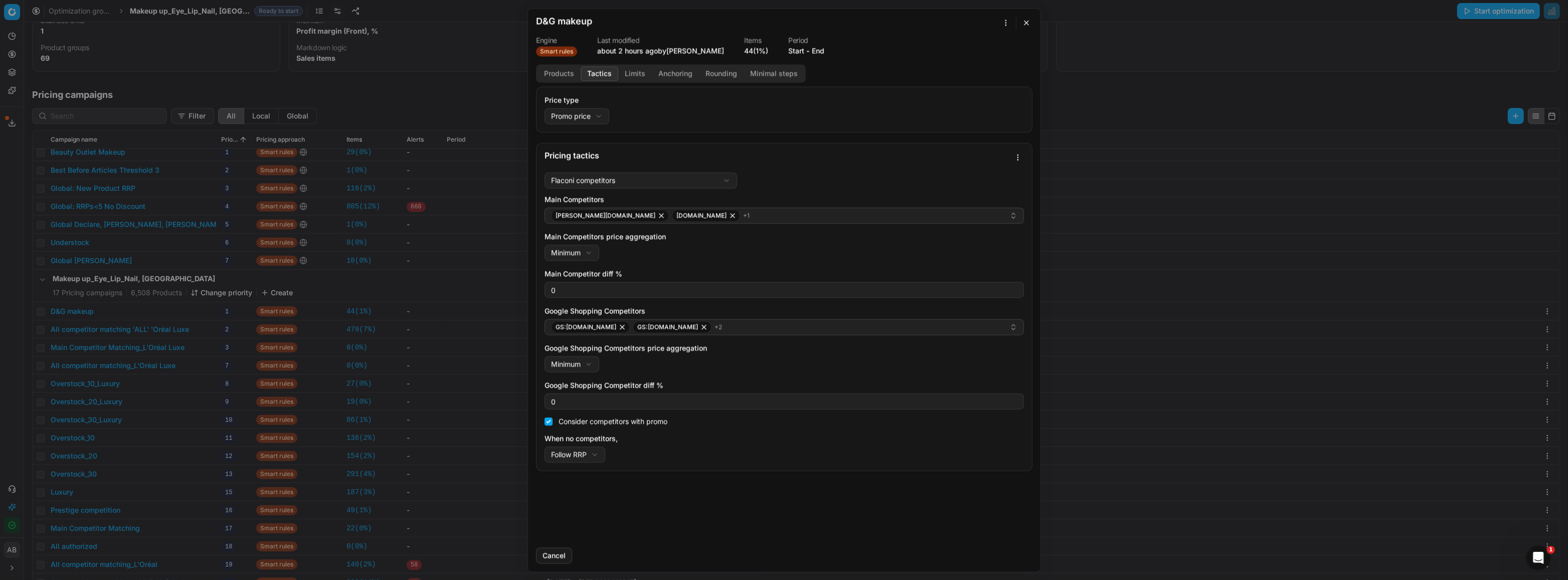
click at [851, 513] on div "Price type Promo price Default Regular price Promo price Pricing tactics Flacon…" at bounding box center [784, 312] width 512 height 453
click at [881, 324] on div "GS:[DOMAIN_NAME] GS:[DOMAIN_NAME] + 2" at bounding box center [780, 326] width 458 height 12
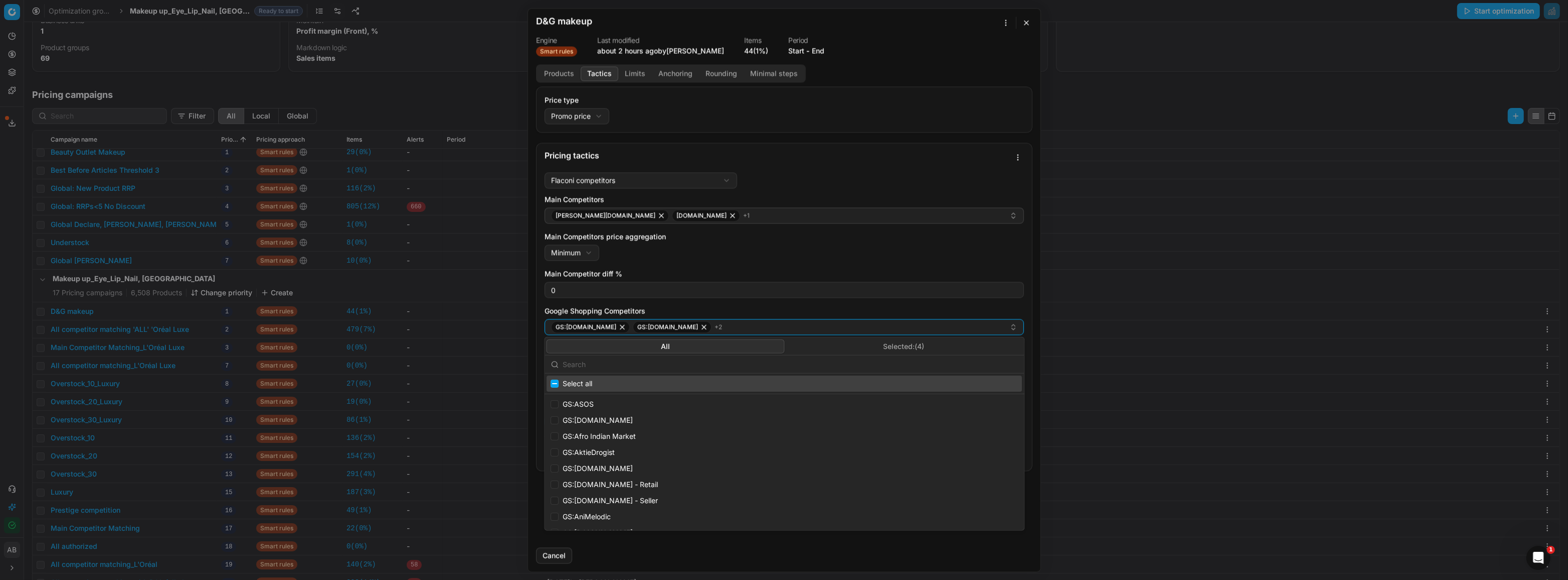
click at [867, 351] on button "Selected: ( 4 )" at bounding box center [904, 345] width 238 height 14
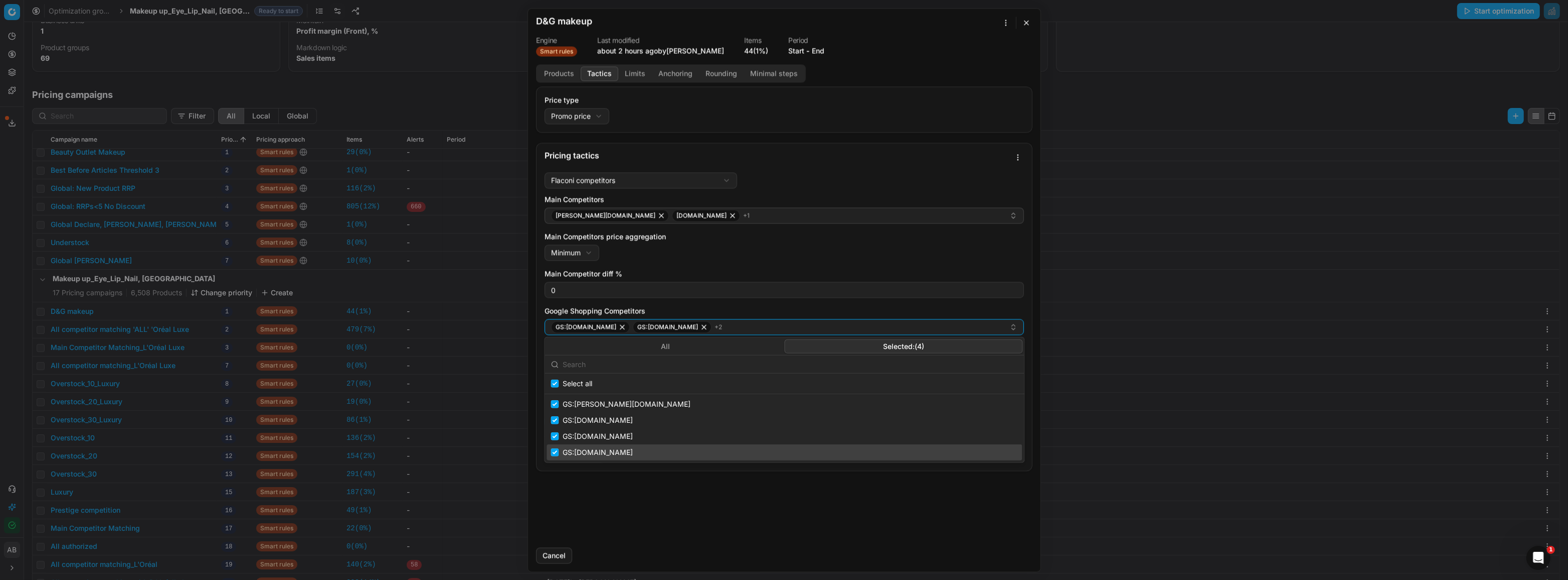
click at [810, 497] on div "Price type Promo price Default Regular price Promo price Pricing tactics Flacon…" at bounding box center [784, 312] width 512 height 453
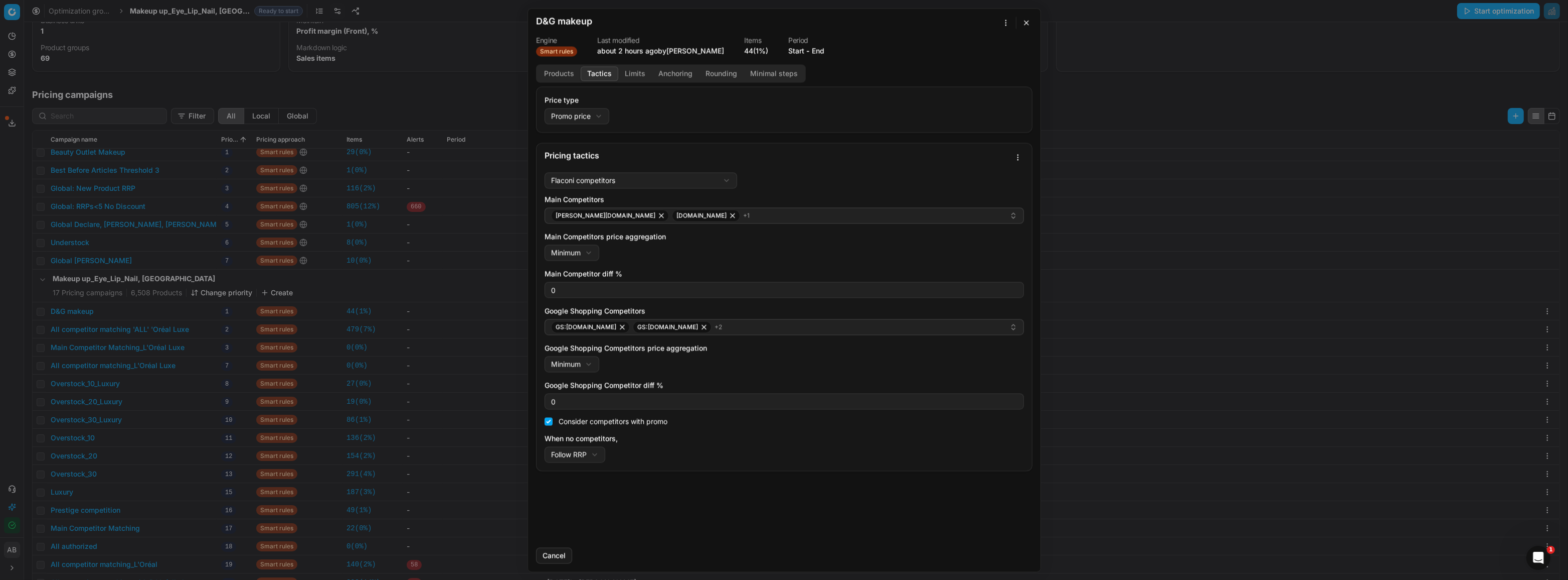
drag, startPoint x: 1025, startPoint y: 21, endPoint x: 985, endPoint y: 95, distance: 84.1
click at [1025, 22] on button "button" at bounding box center [1026, 22] width 12 height 12
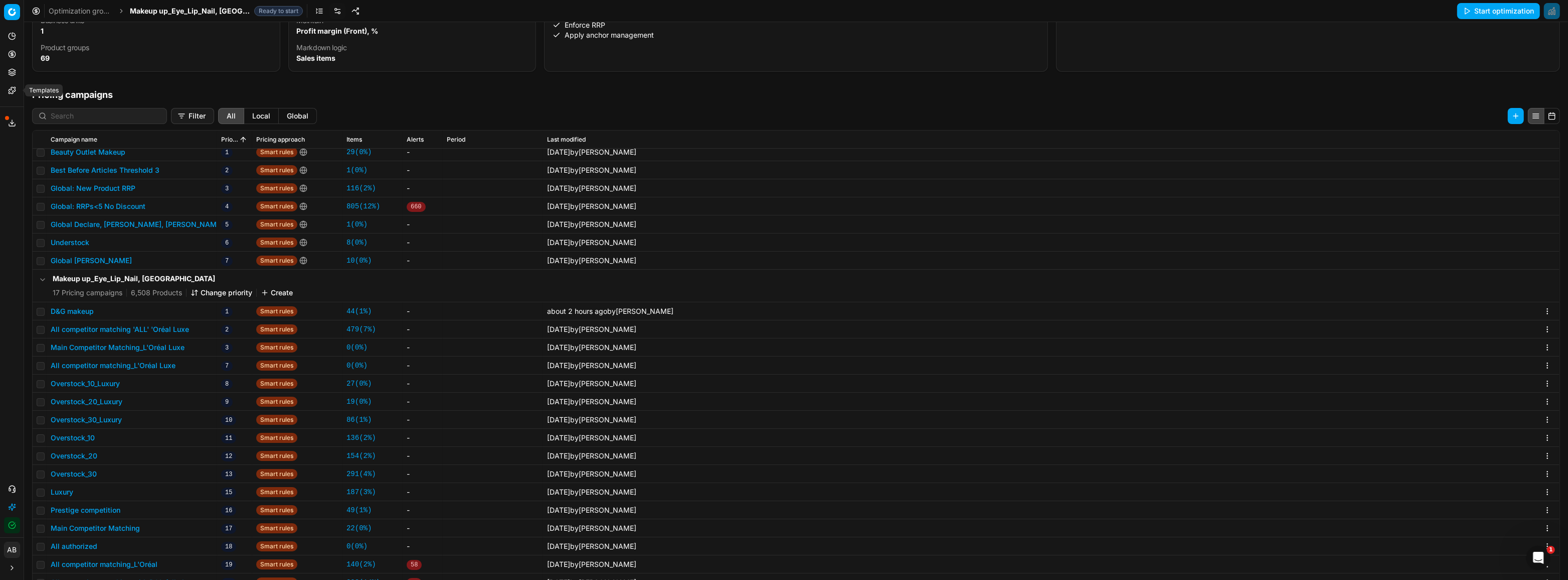
click at [14, 86] on icon at bounding box center [12, 90] width 8 height 8
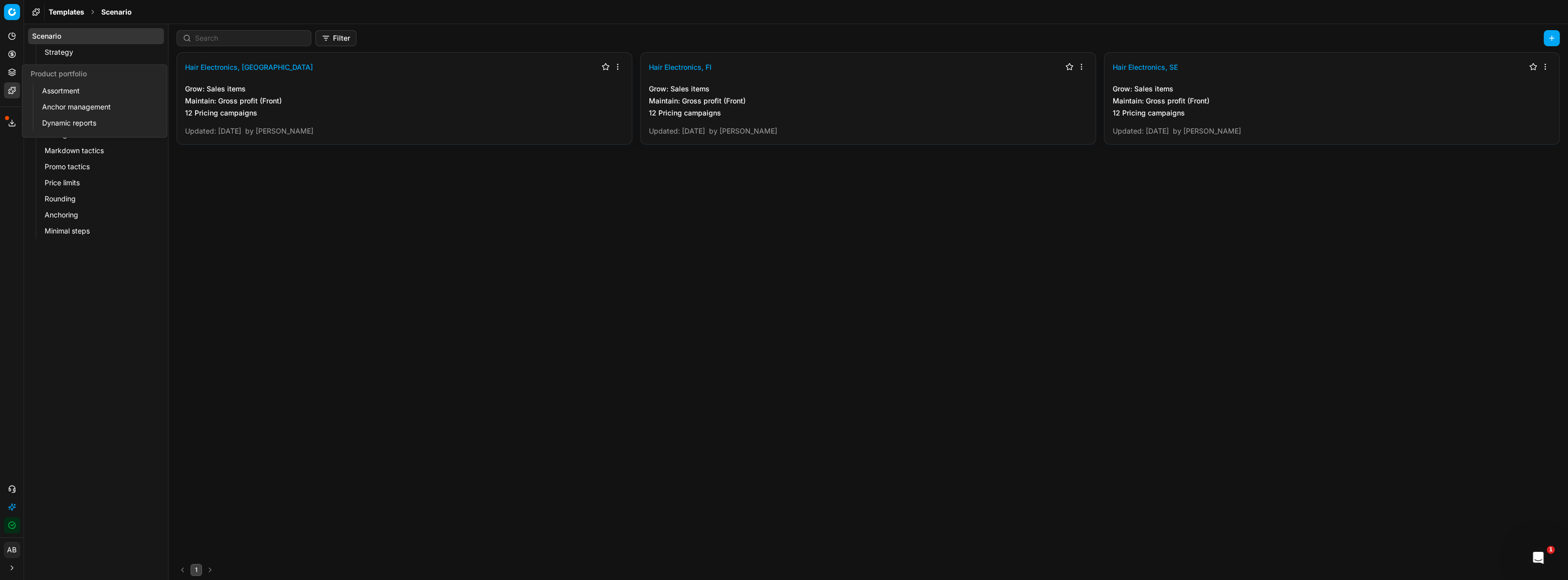
click at [62, 88] on link "Assortment" at bounding box center [96, 90] width 117 height 14
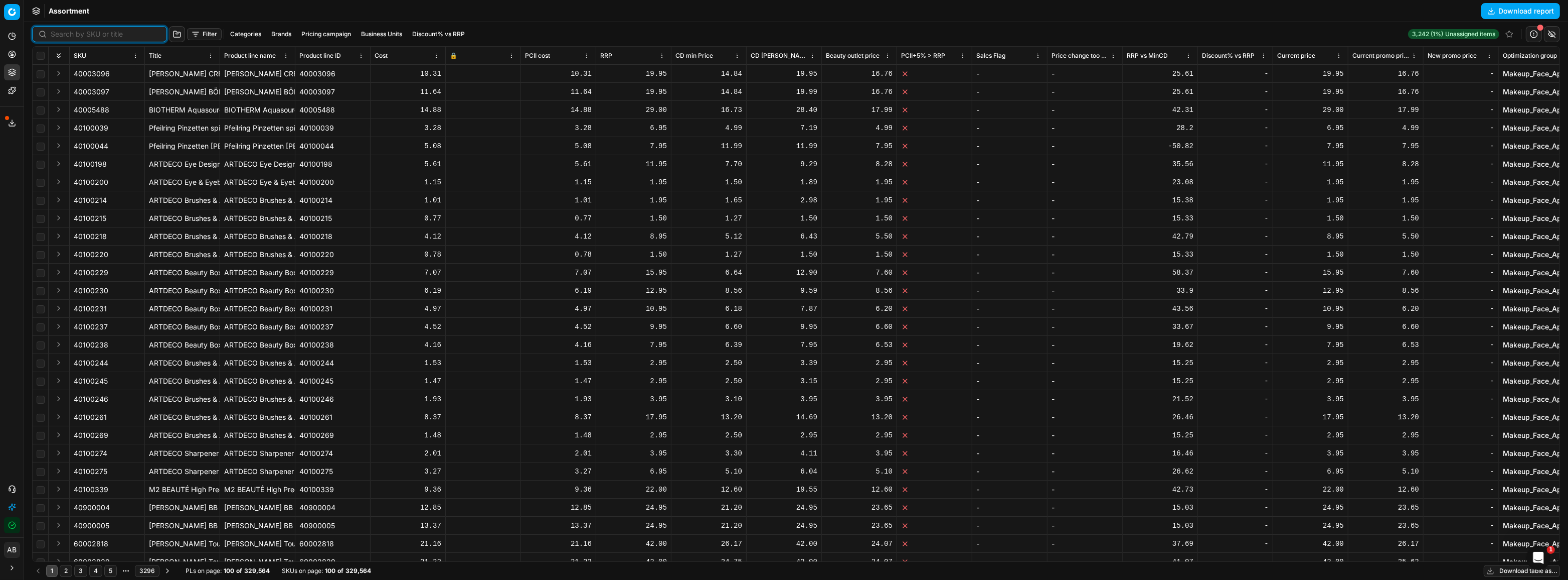
click at [76, 35] on input at bounding box center [106, 34] width 110 height 10
paste input "90016734-0026209"
type input "90016734-0026209"
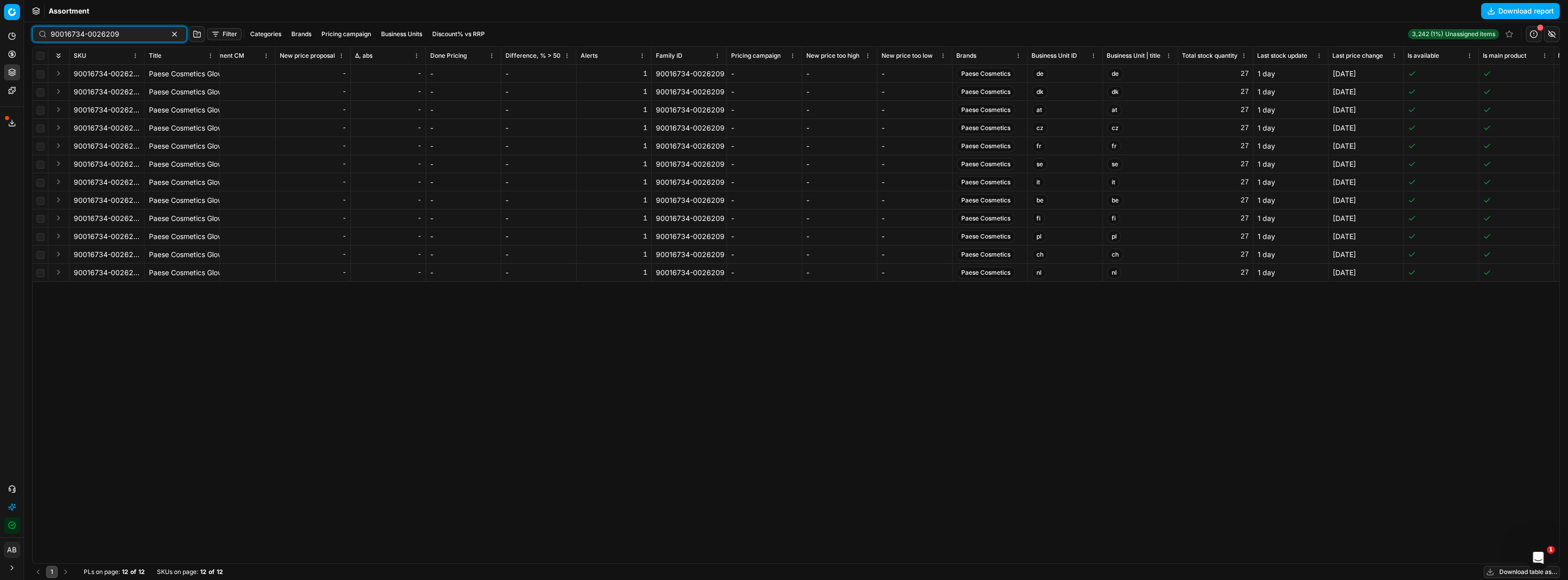
scroll to position [0, 1978]
drag, startPoint x: 71, startPoint y: 88, endPoint x: 139, endPoint y: 90, distance: 68.0
click at [71, 88] on link "Assortment" at bounding box center [96, 90] width 117 height 14
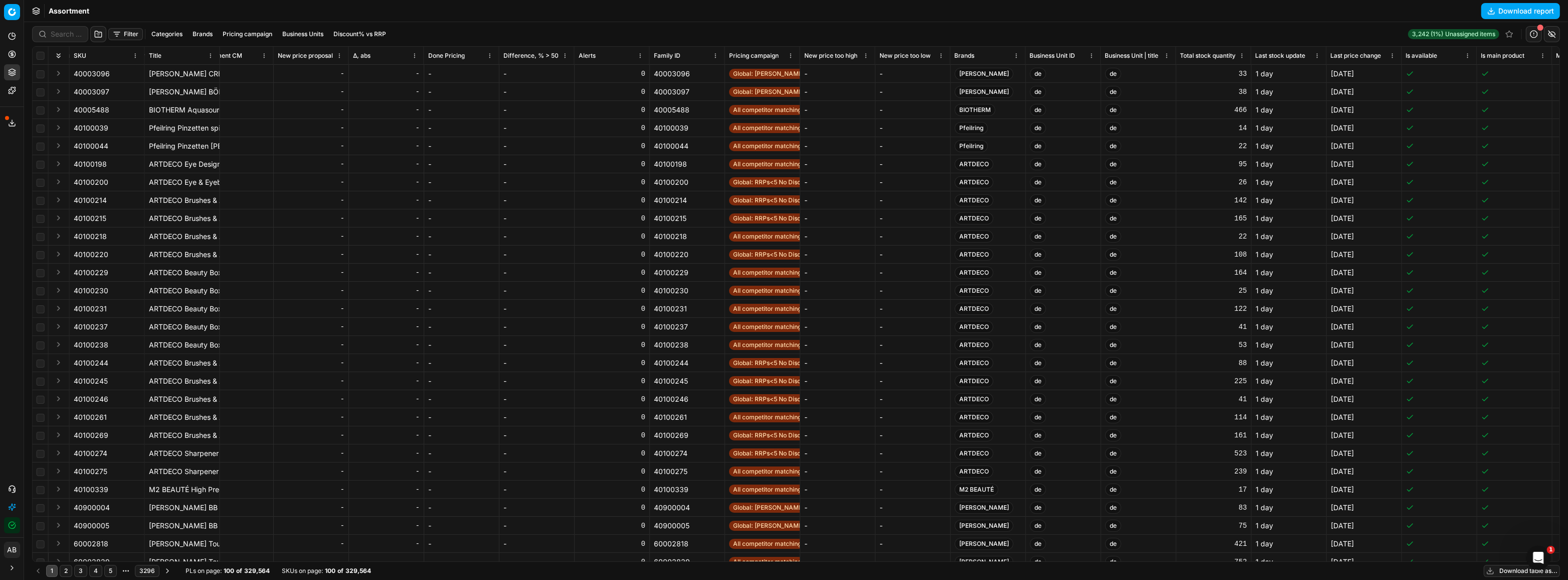
click at [203, 34] on button "Brands" at bounding box center [203, 34] width 28 height 12
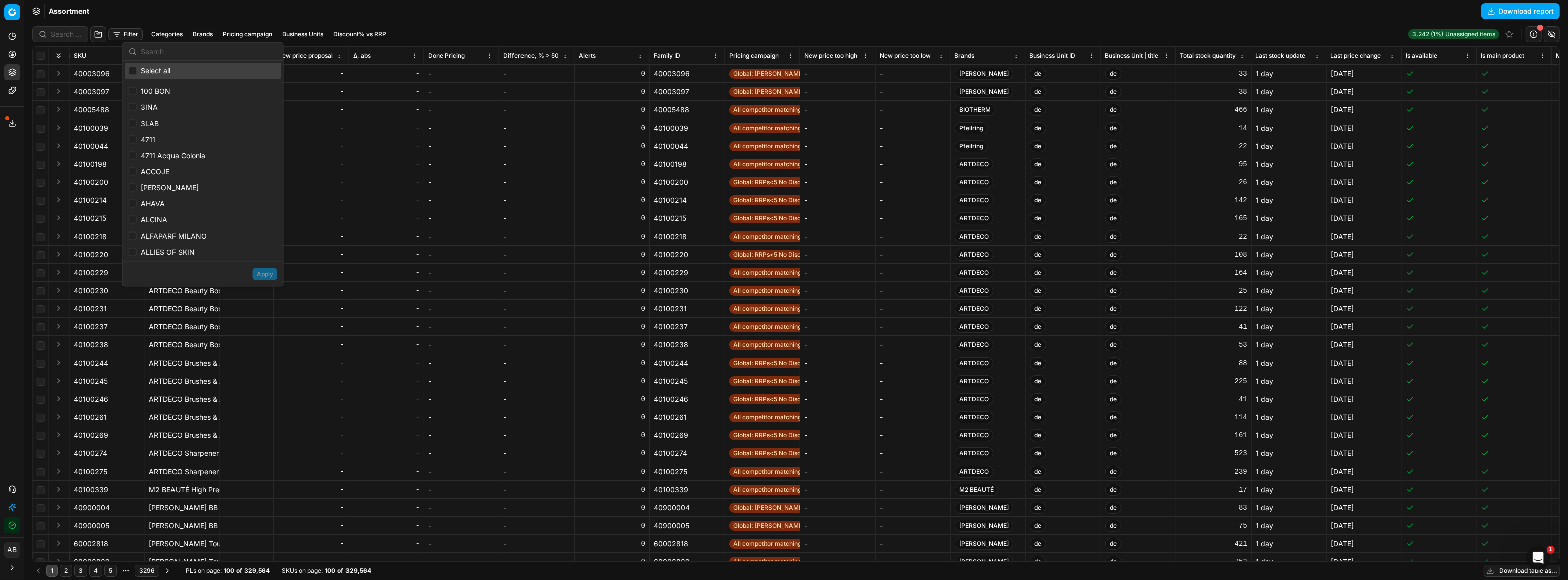
click at [171, 55] on input "text" at bounding box center [209, 51] width 136 height 20
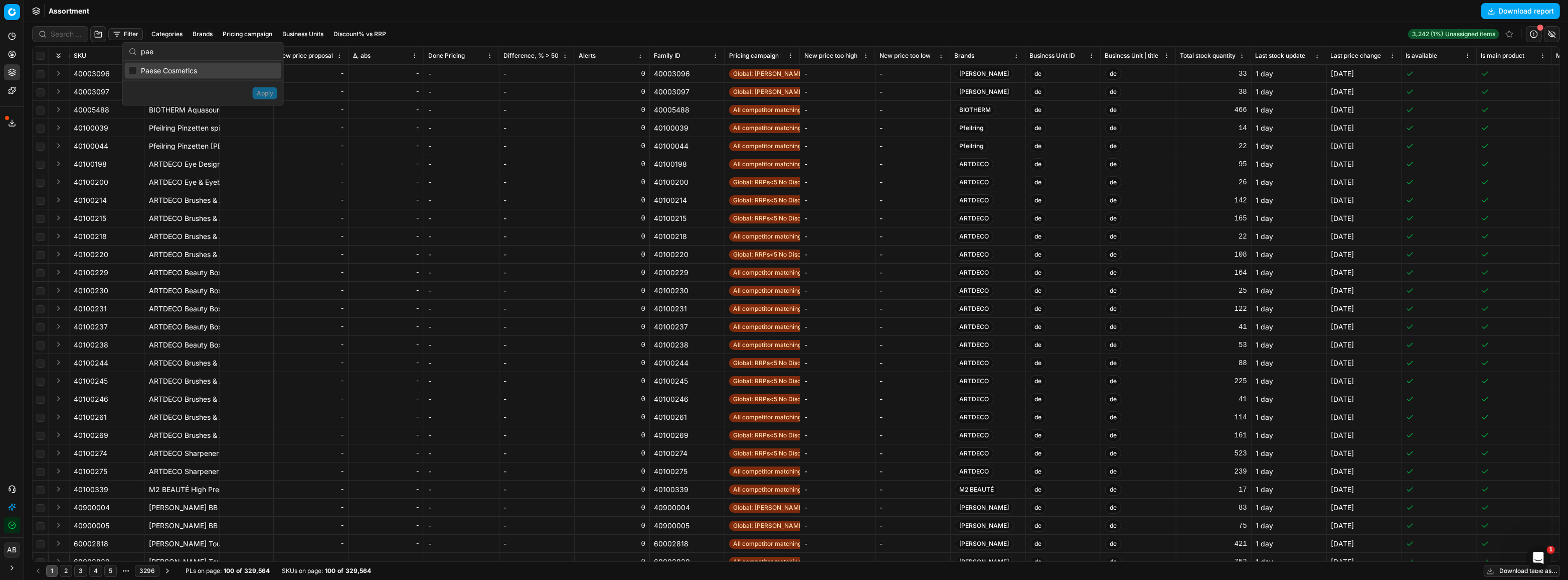
type input "pae"
click at [135, 70] on input "Suggestions" at bounding box center [133, 71] width 8 height 8
checkbox input "true"
click at [264, 93] on button "Apply" at bounding box center [265, 93] width 25 height 12
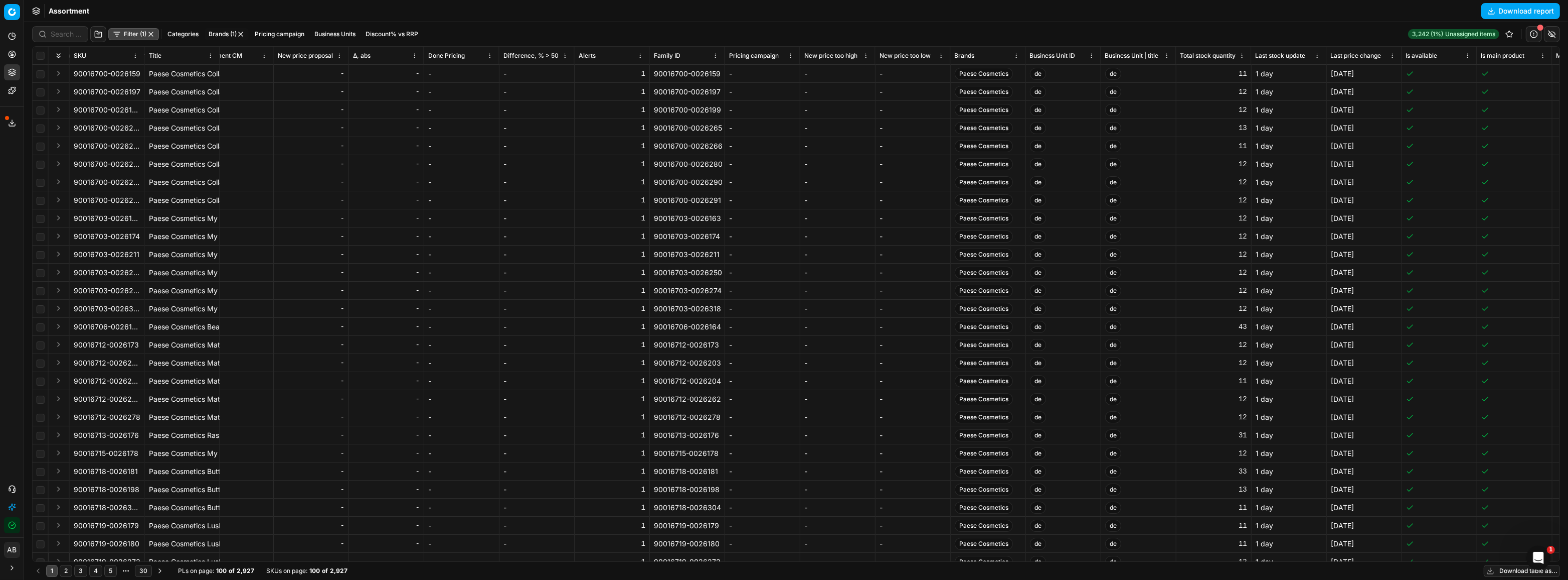
click at [332, 35] on button "Business Units" at bounding box center [335, 34] width 49 height 12
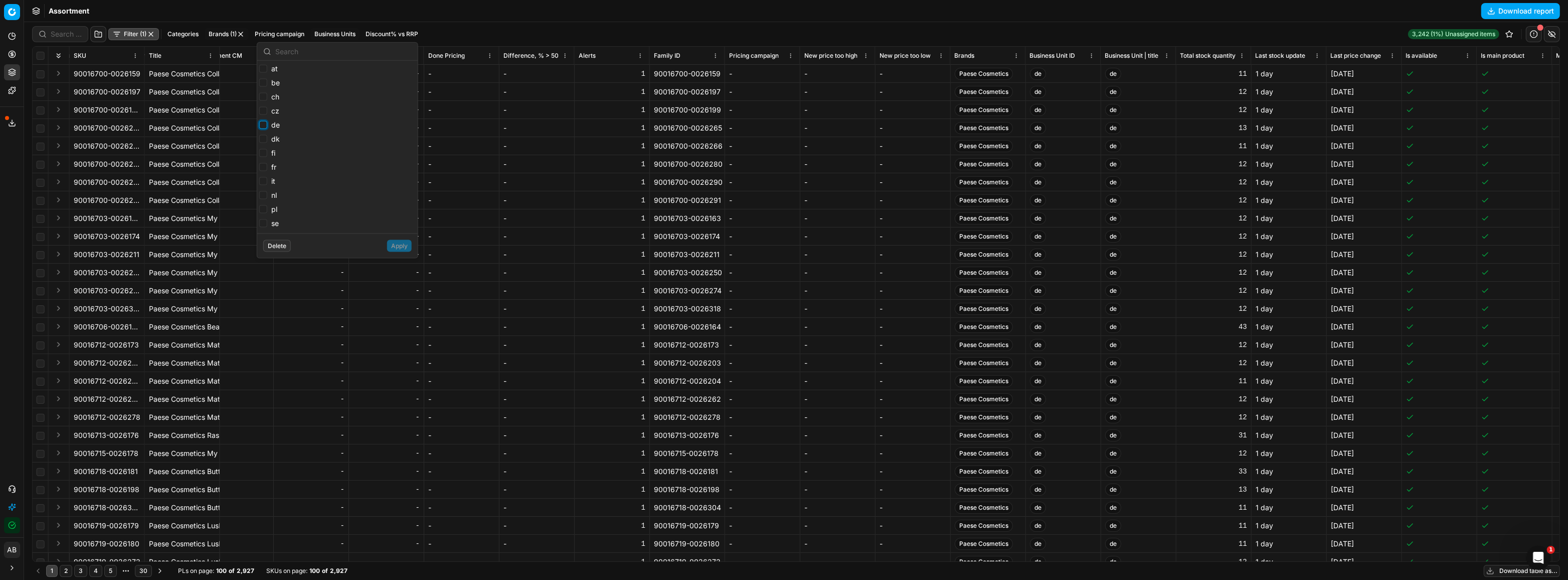
click at [264, 126] on input "de" at bounding box center [264, 125] width 8 height 8
checkbox input "true"
click at [401, 248] on button "Apply" at bounding box center [400, 246] width 25 height 12
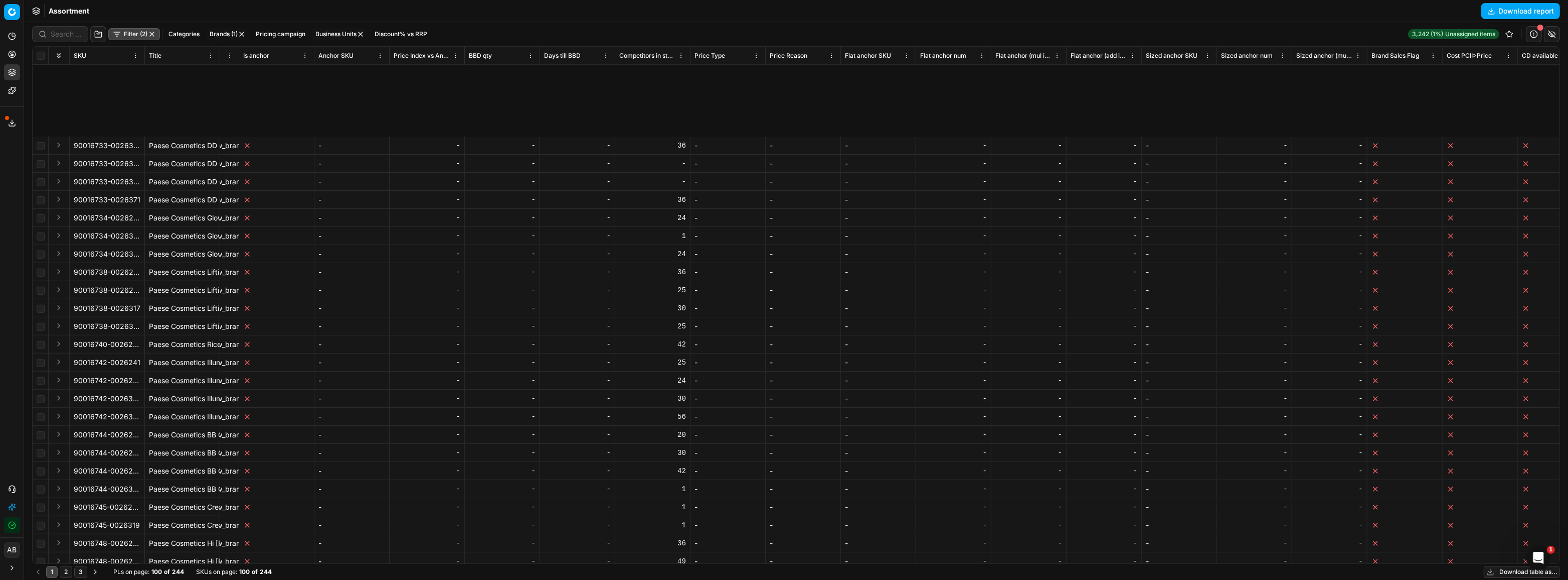
scroll to position [1314, 5247]
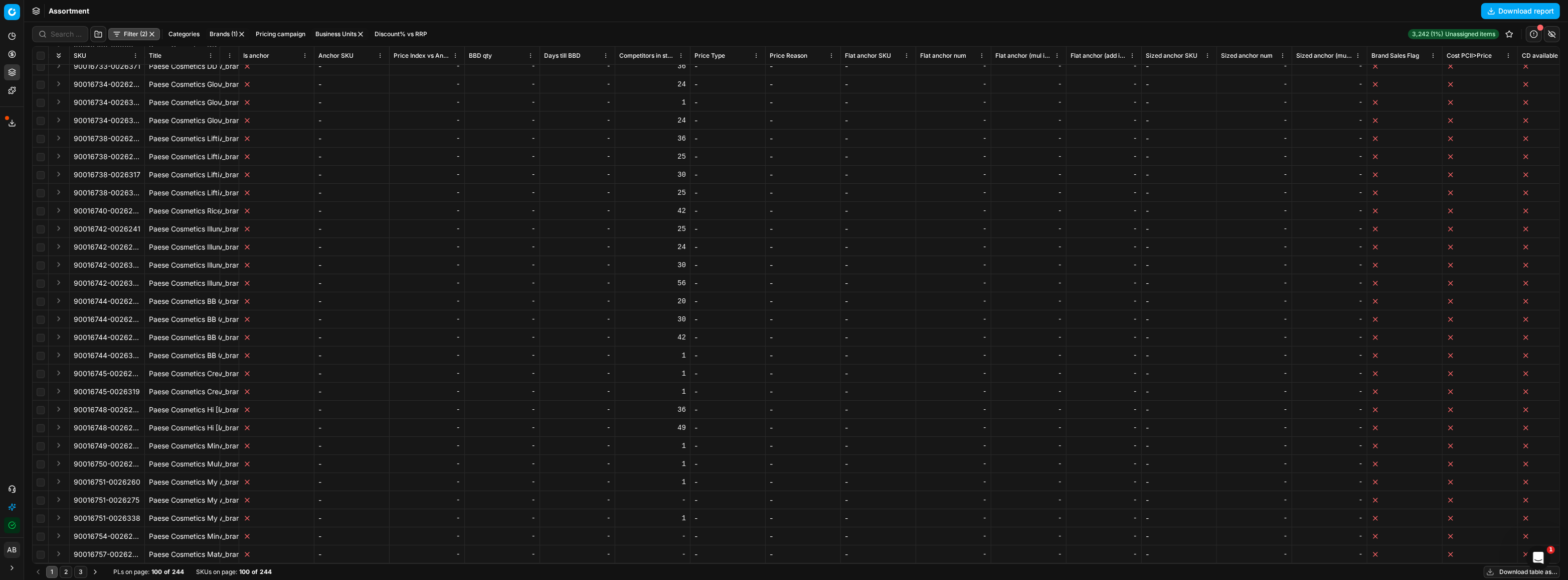
click at [65, 571] on button "2" at bounding box center [66, 571] width 12 height 12
click at [821, 25] on div "Filter (2) Categories Brands (1) Pricing campaign Business Units Discount% vs R…" at bounding box center [795, 34] width 1528 height 24
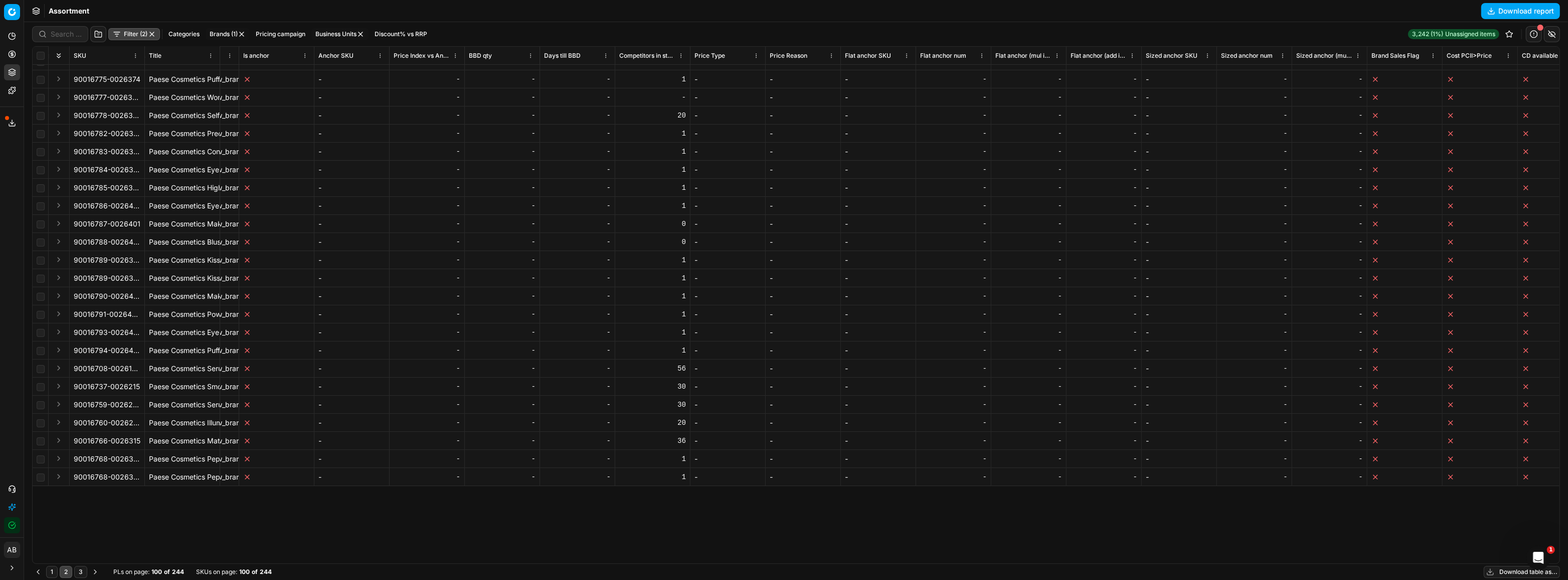
scroll to position [0, 5247]
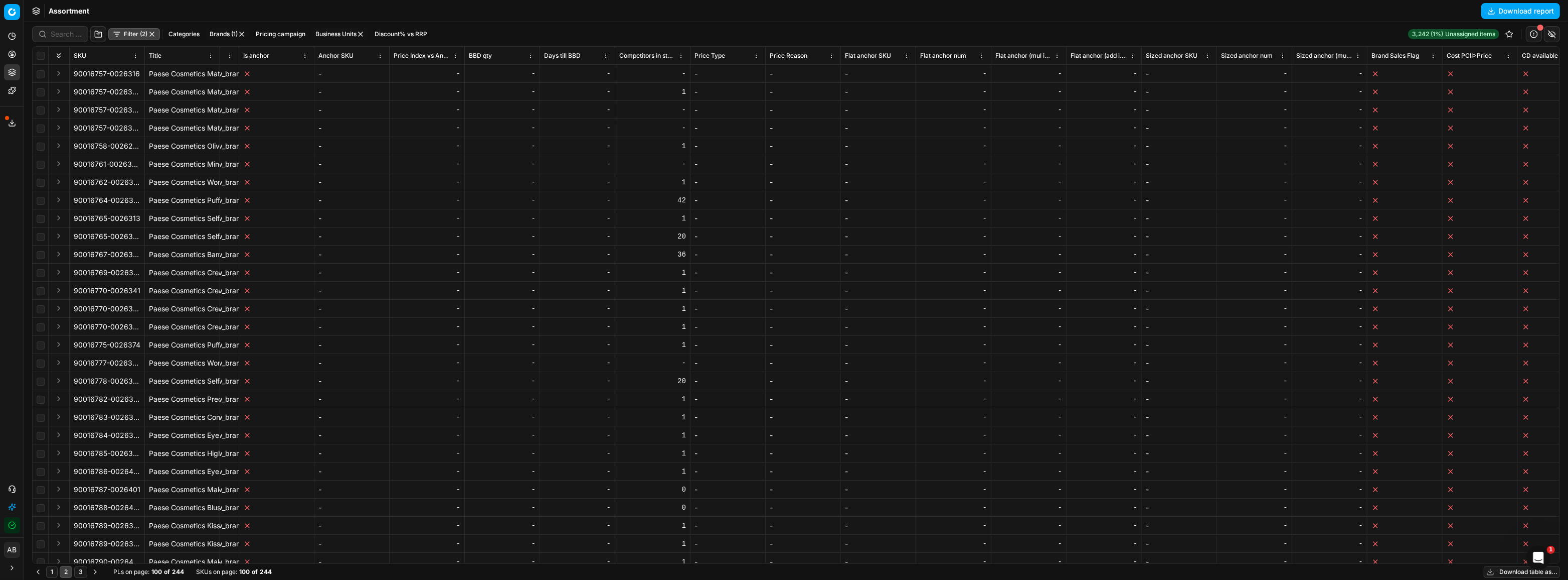
click at [80, 574] on button "3" at bounding box center [80, 571] width 13 height 12
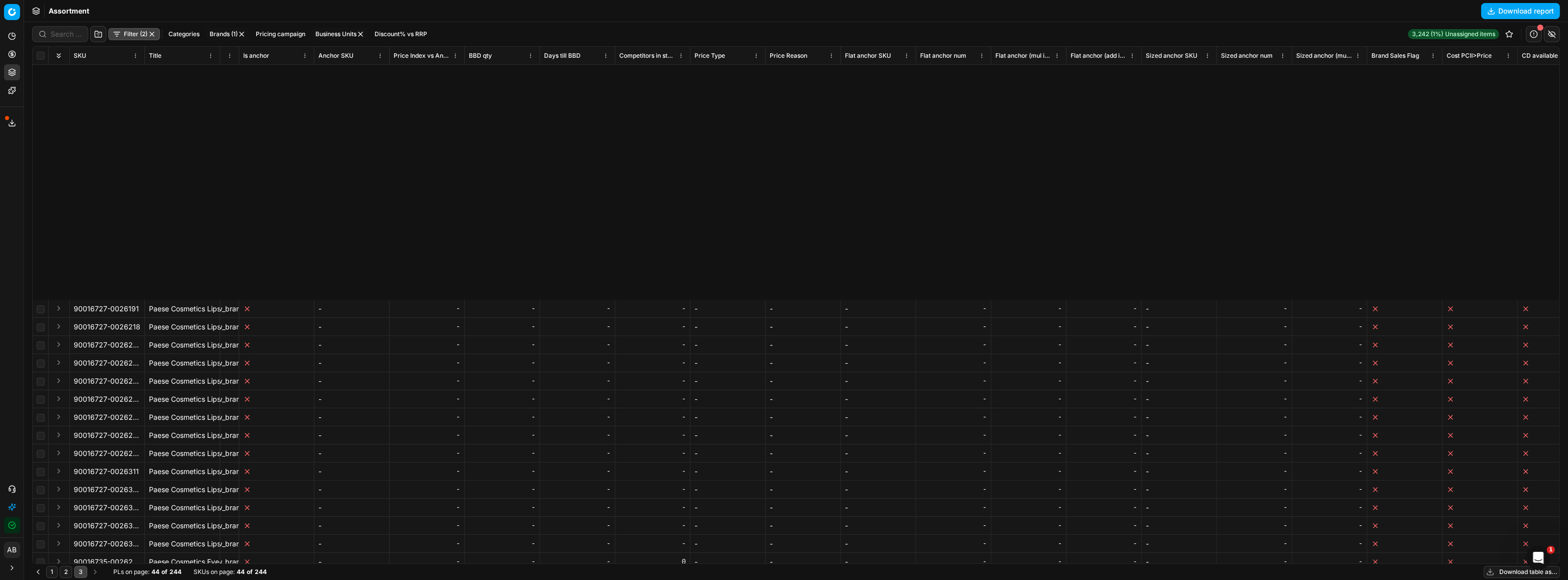
scroll to position [302, 5247]
